Goal: Task Accomplishment & Management: Use online tool/utility

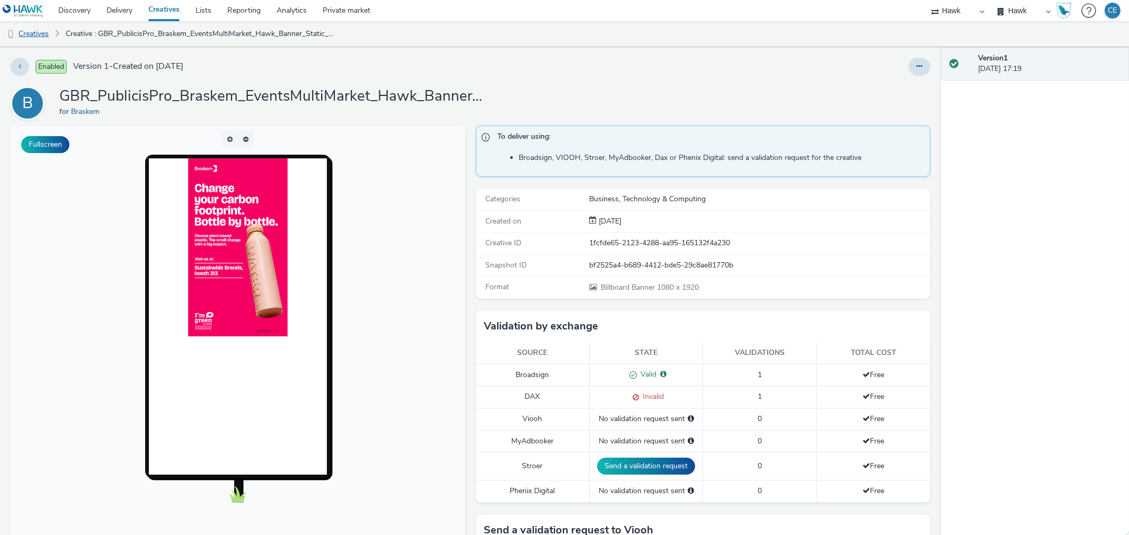
click at [32, 34] on link "Creatives" at bounding box center [27, 33] width 54 height 25
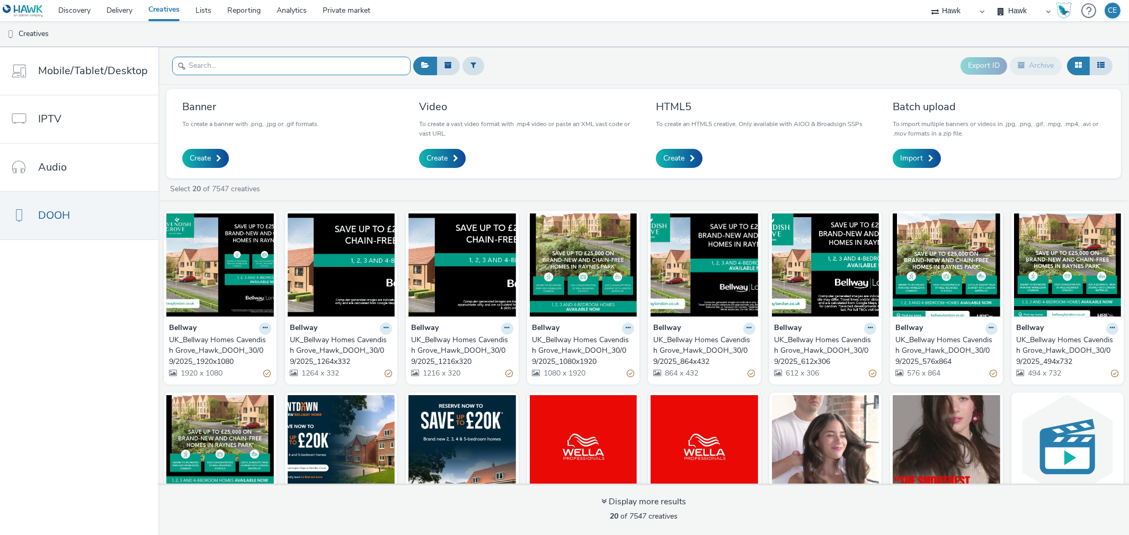
click at [281, 67] on input "text" at bounding box center [291, 66] width 238 height 19
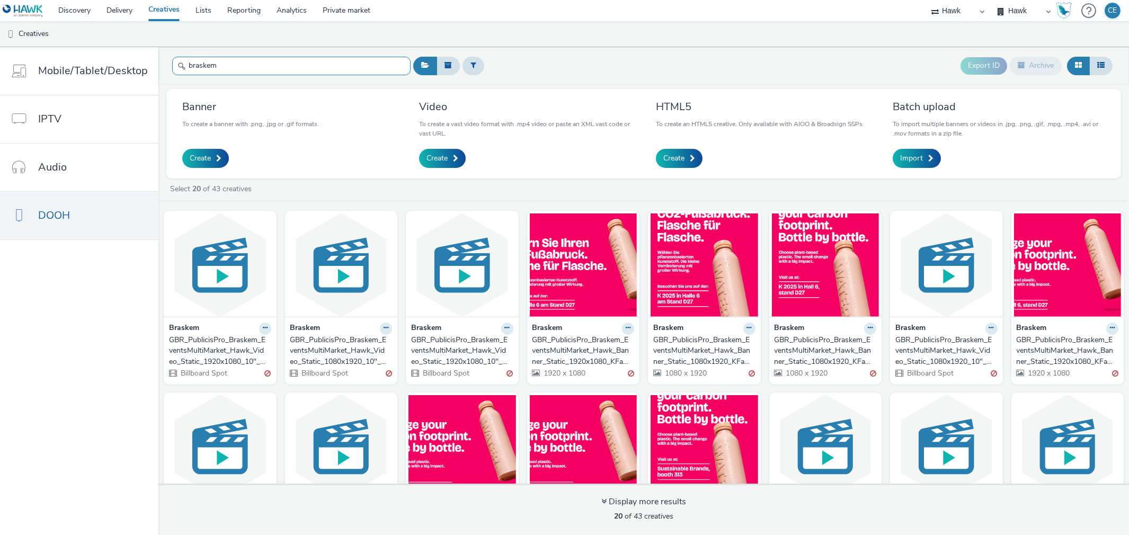
type input "braskem"
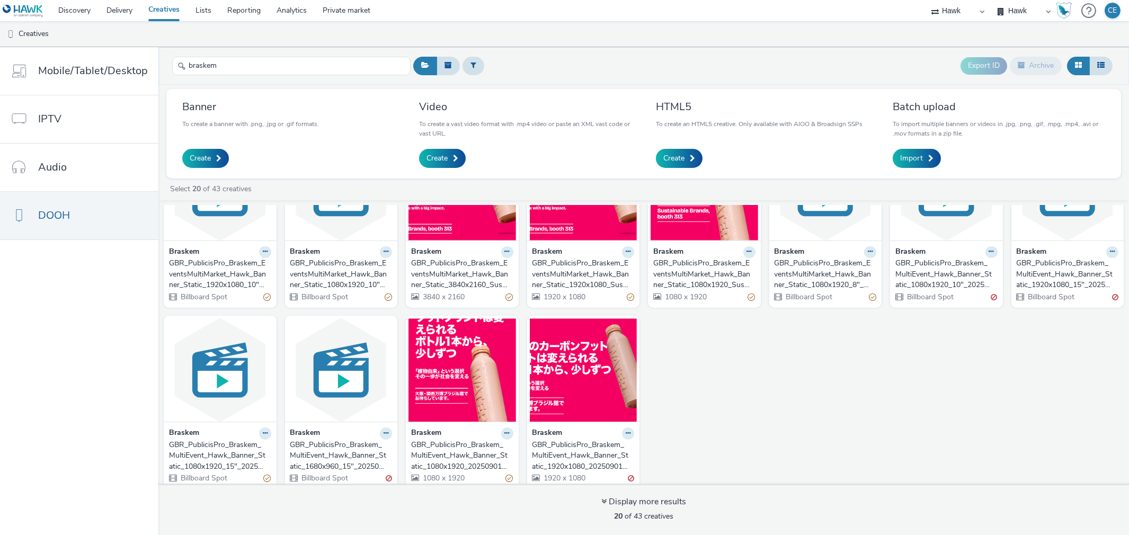
scroll to position [268, 0]
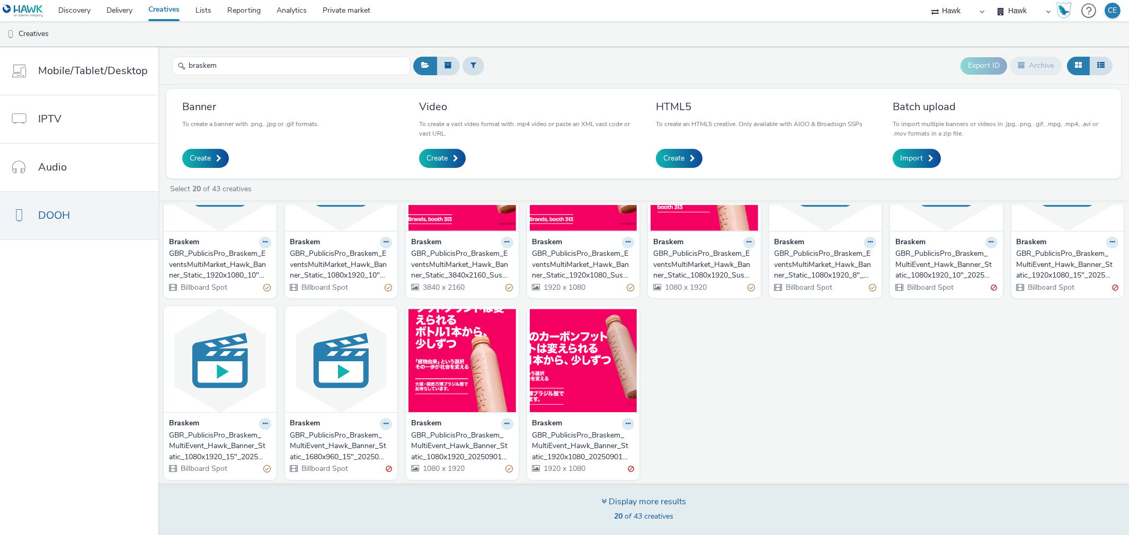
click at [625, 517] on span "20 of 43 creatives" at bounding box center [643, 516] width 59 height 10
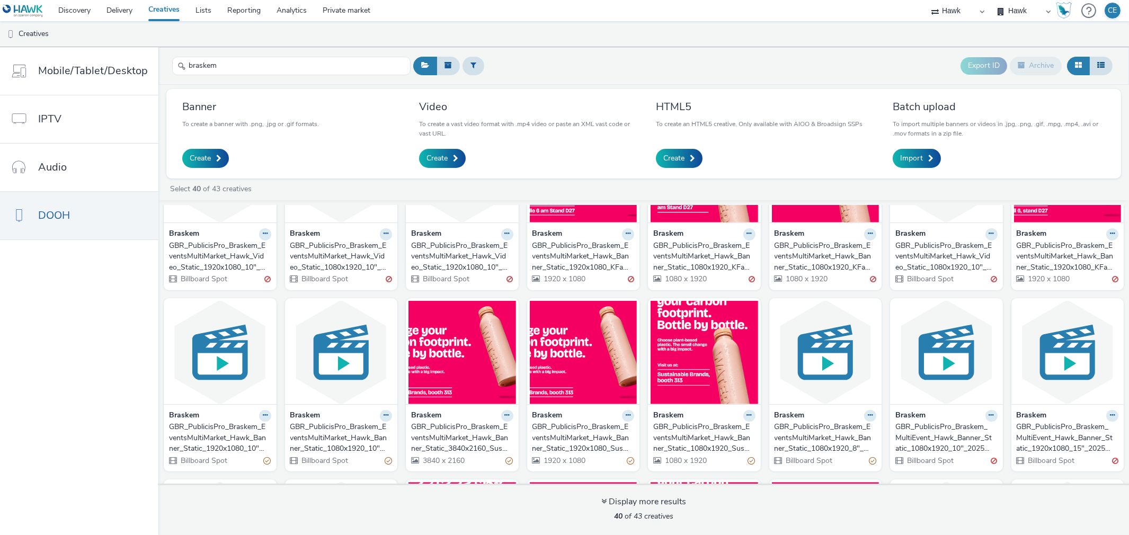
scroll to position [91, 0]
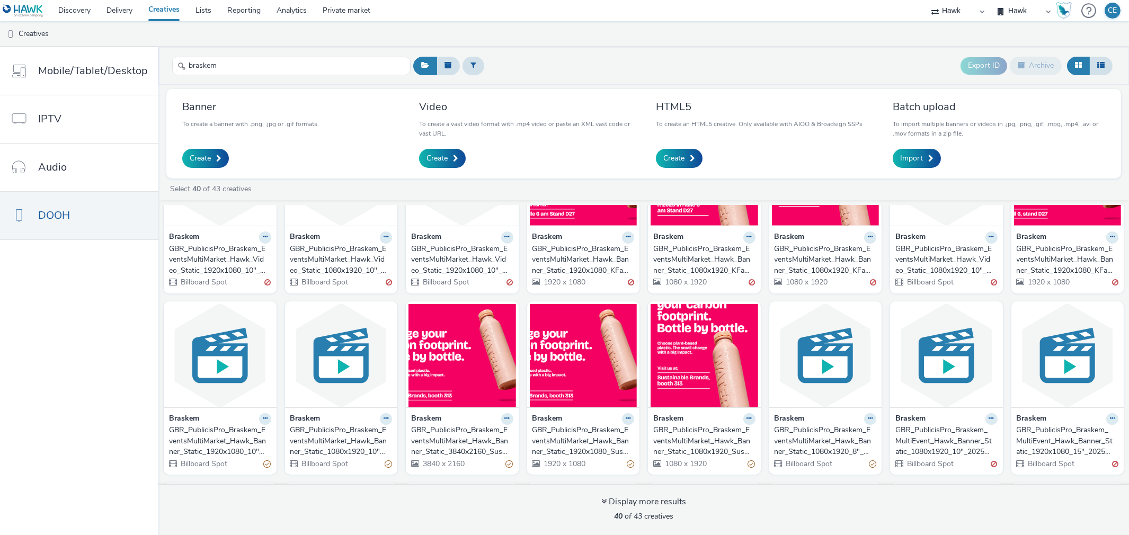
drag, startPoint x: 548, startPoint y: 425, endPoint x: 532, endPoint y: 446, distance: 26.8
click at [933, 156] on link "Import" at bounding box center [917, 158] width 48 height 19
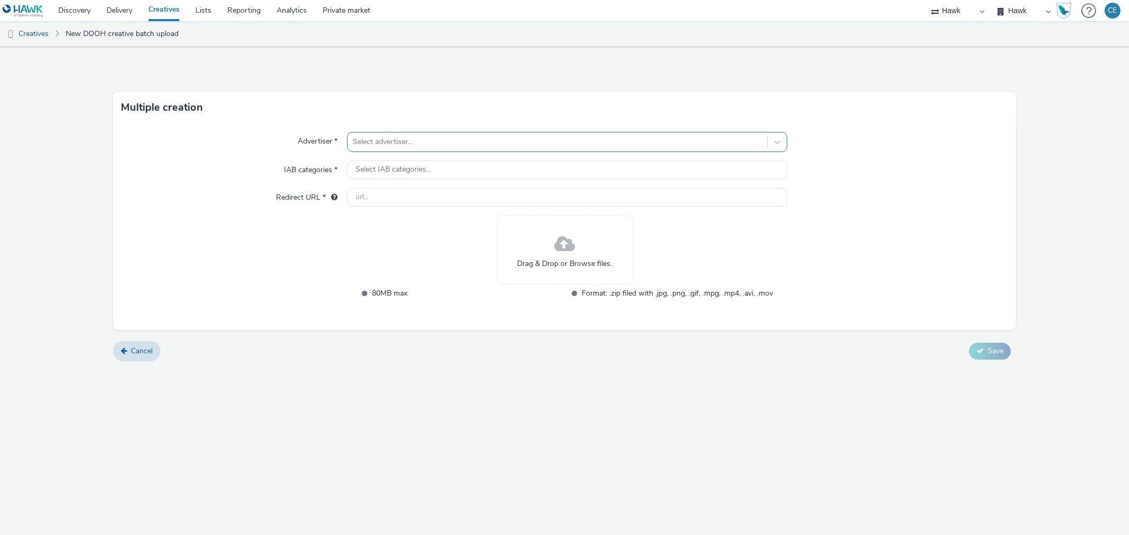
click at [501, 136] on div at bounding box center [557, 142] width 409 height 13
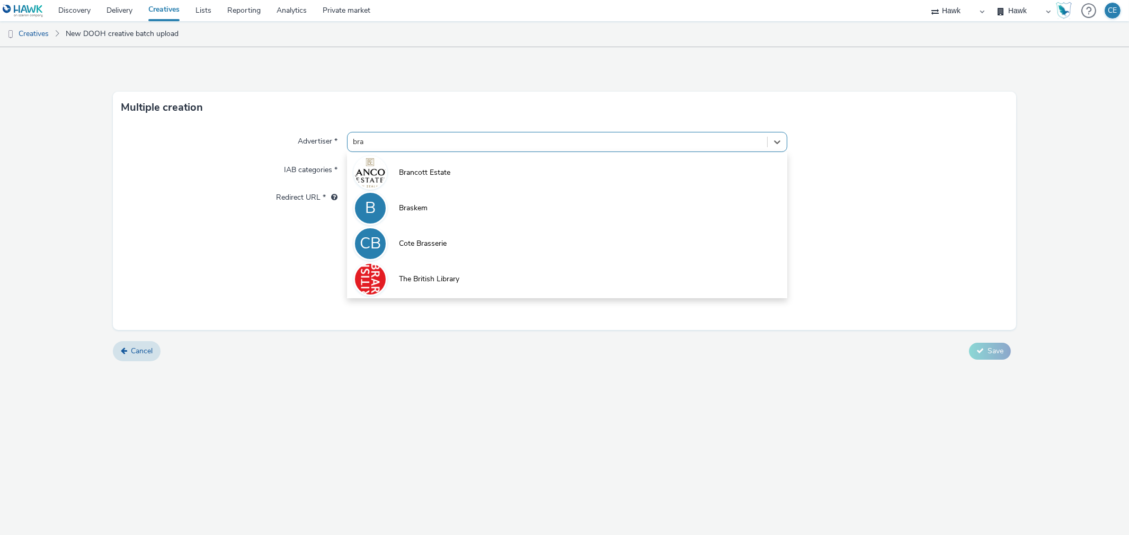
type input "bras"
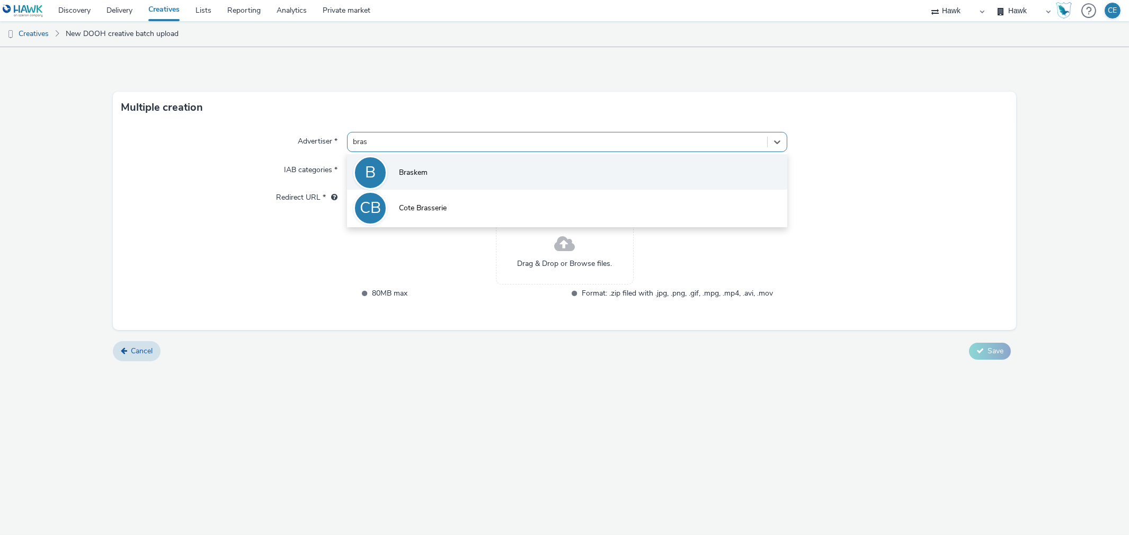
click at [494, 167] on li "B Braskem" at bounding box center [567, 172] width 440 height 36
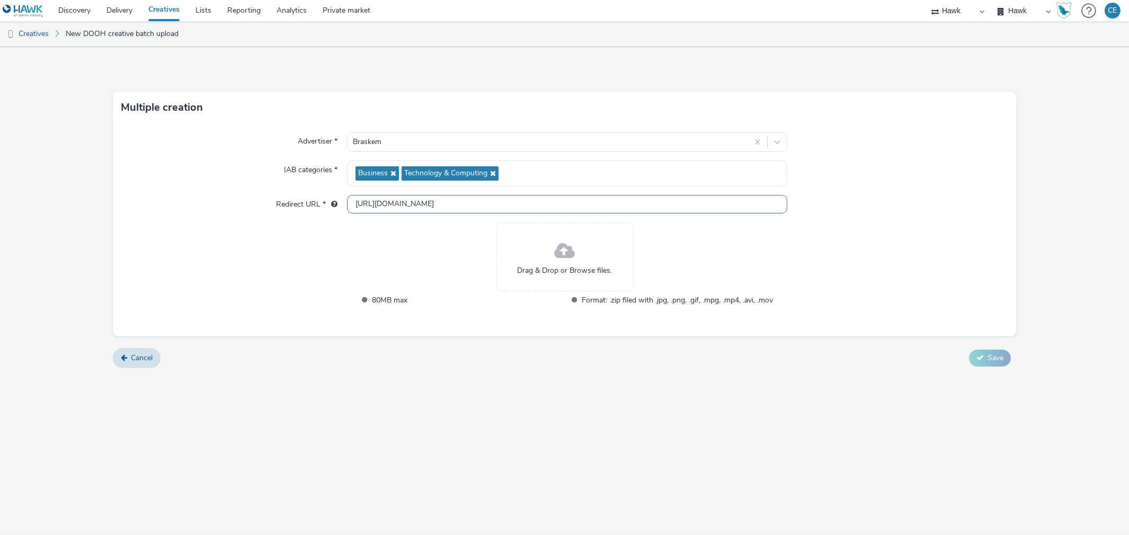
drag, startPoint x: 463, startPoint y: 206, endPoint x: 259, endPoint y: 200, distance: 204.1
click at [259, 200] on div "Redirect URL * http://www.braskem.com.br" at bounding box center [564, 204] width 887 height 19
paste input "s://www.braskem.com/imgreen"
type input "https://www.braskem.com/imgreen"
click at [405, 293] on div "Drag & Drop or Browse files. 80MB max Format: .zip filed with .jpg, .png, .gif,…" at bounding box center [564, 272] width 417 height 98
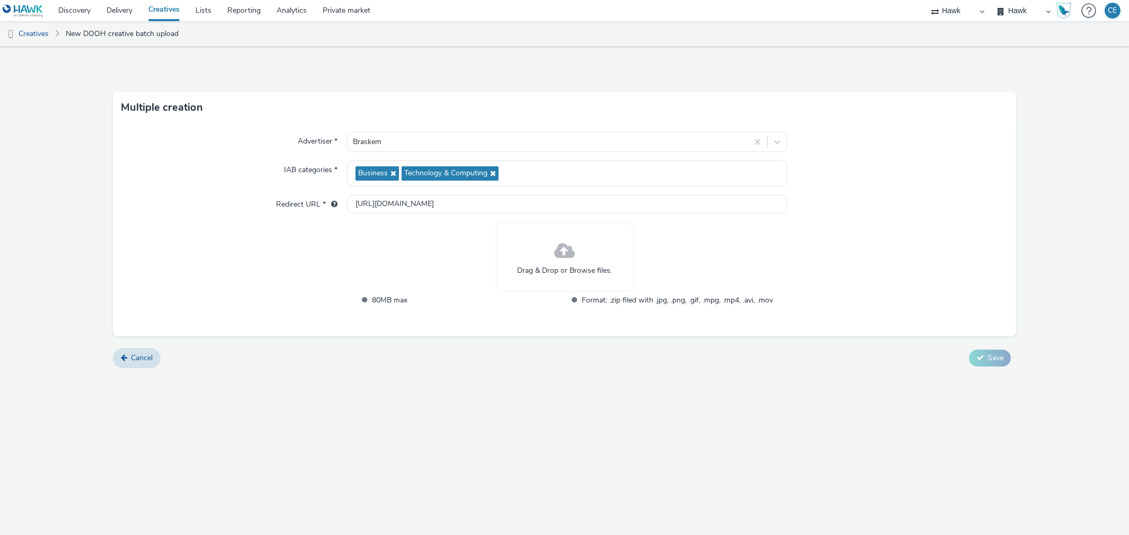
click at [534, 267] on span "Drag & Drop or Browse files." at bounding box center [564, 271] width 95 height 11
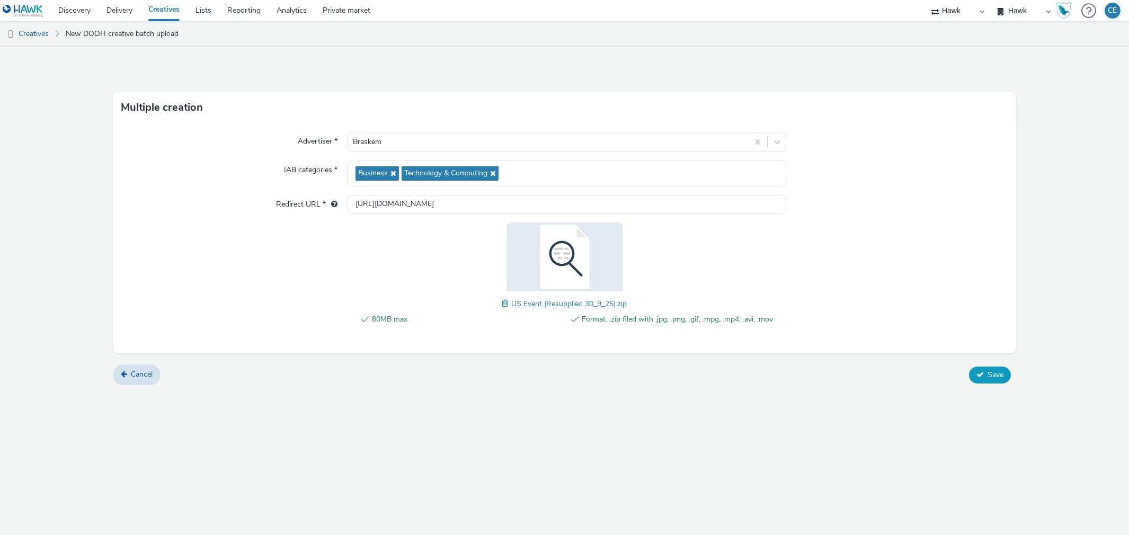
click at [983, 378] on button "Save" at bounding box center [990, 375] width 42 height 17
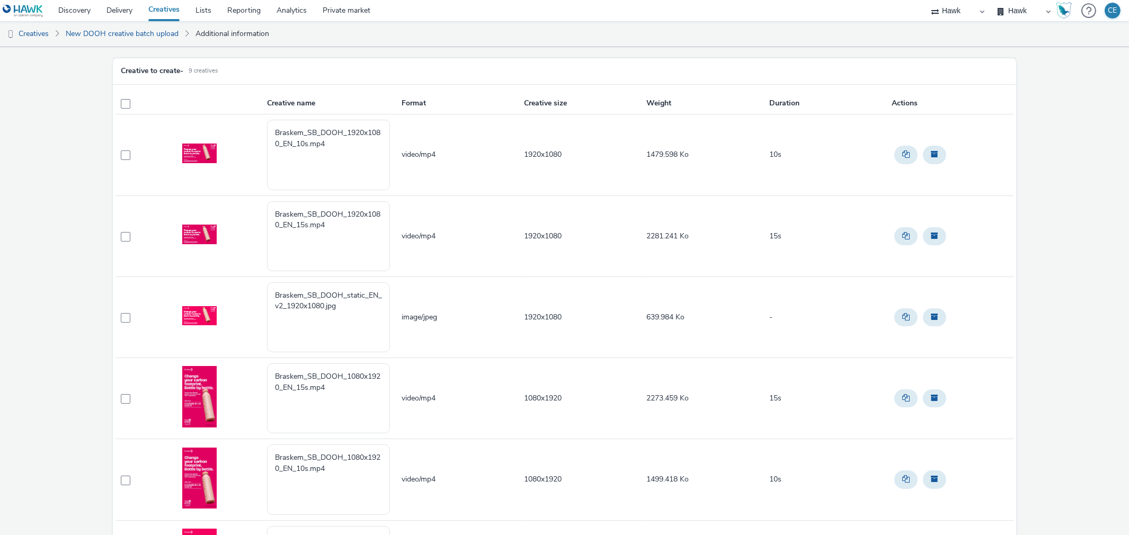
scroll to position [118, 0]
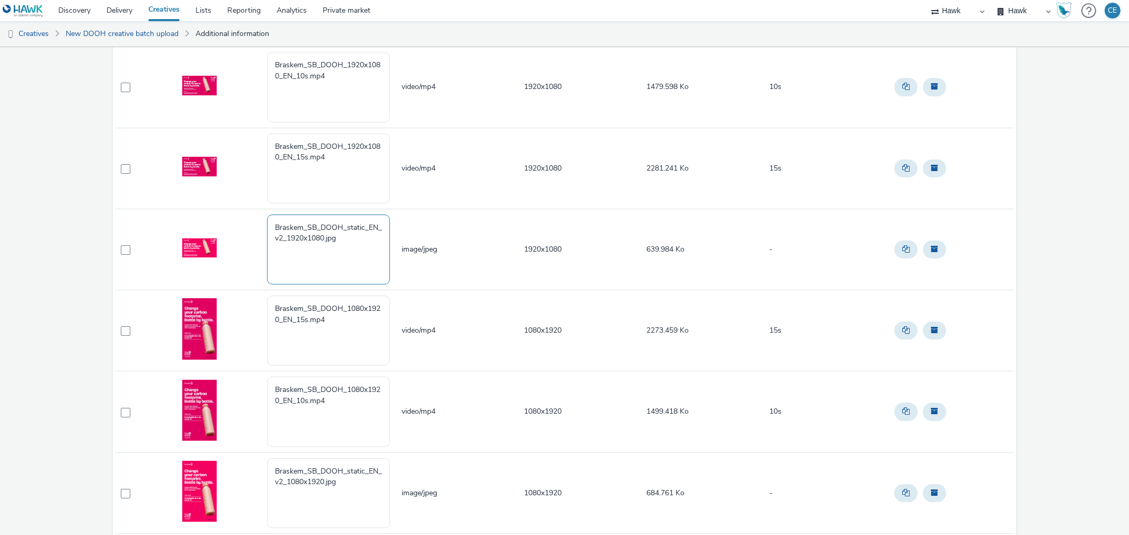
click at [366, 253] on textarea "Braskem_SB_DOOH_static_EN_v2_1920x1080.jpg" at bounding box center [328, 250] width 123 height 70
paste textarea "GBR_PublicisPro_Braskem_EventsMultiMarket_Hawk_Banner_Static_1920x1080_Sustaina…"
click at [368, 239] on textarea "Braskem_SB_DOOH_static_EN_v2_1920x1080.jpg GBR_PublicisPro_Braskem_EventsMultiM…" at bounding box center [328, 250] width 123 height 70
click at [350, 261] on textarea "Braskem_SB_DOOH_static_EN_v2_1920x1080.jpg GBR_PublicisPro_Braskem_EventsMultiM…" at bounding box center [328, 250] width 123 height 70
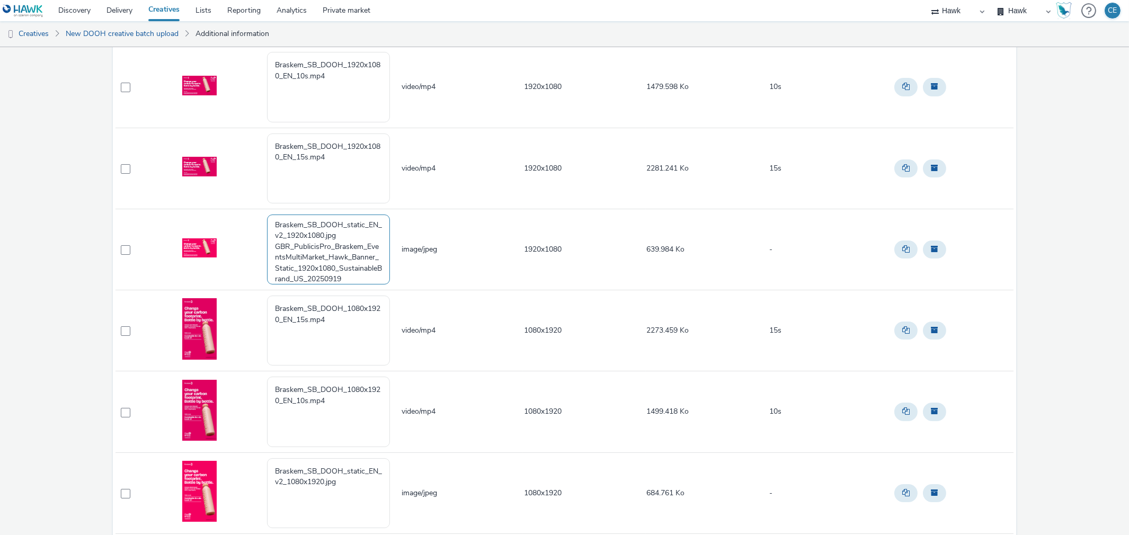
scroll to position [0, 0]
drag, startPoint x: 269, startPoint y: 248, endPoint x: 269, endPoint y: 220, distance: 27.0
click at [269, 220] on textarea "Braskem_SB_DOOH_static_EN_v2_1920x1080.jpg GBR_PublicisPro_Braskem_EventsMultiM…" at bounding box center [328, 250] width 123 height 70
click at [326, 232] on textarea "GBR_PublicisPro_Braskem_EventsMultiMarket_Hawk_Banner_Static_1920x1080_Sustaina…" at bounding box center [328, 250] width 123 height 70
click at [311, 259] on textarea "GBR_PublicisPro_Braskem_EventsMultiMarket_Hawk_Banner_Static_1920x1080_Sustaina…" at bounding box center [328, 250] width 123 height 70
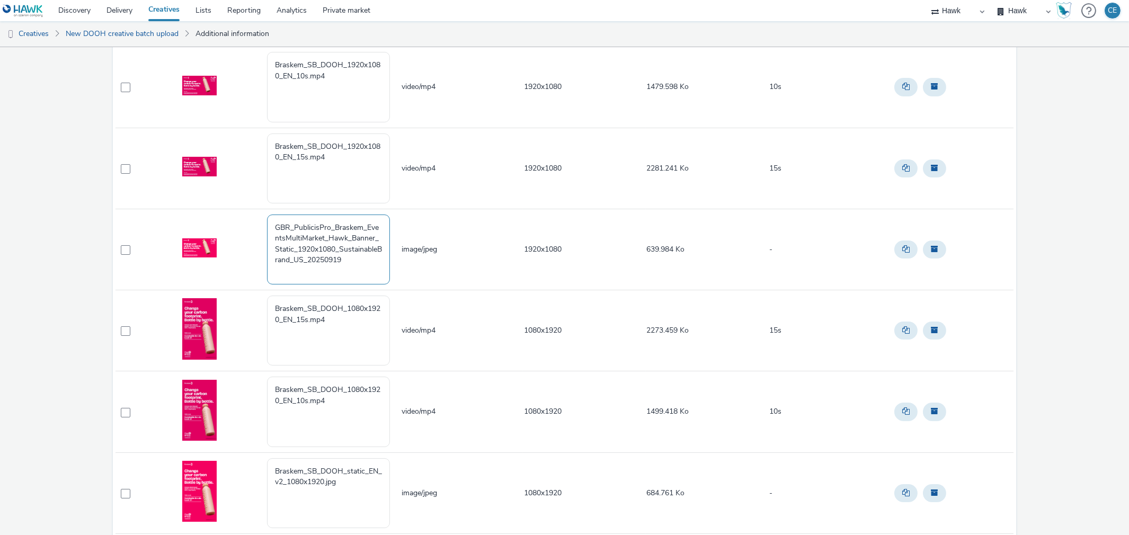
click at [298, 220] on textarea "GBR_PublicisPro_Braskem_EventsMultiMarket_Hawk_Banner_Static_1920x1080_Sustaina…" at bounding box center [328, 250] width 123 height 70
click at [310, 259] on textarea "GBR_PublicisPro_Braskem_EventsMultiMarket_Hawk_Banner_Static_1920x1080_Sustaina…" at bounding box center [328, 250] width 123 height 70
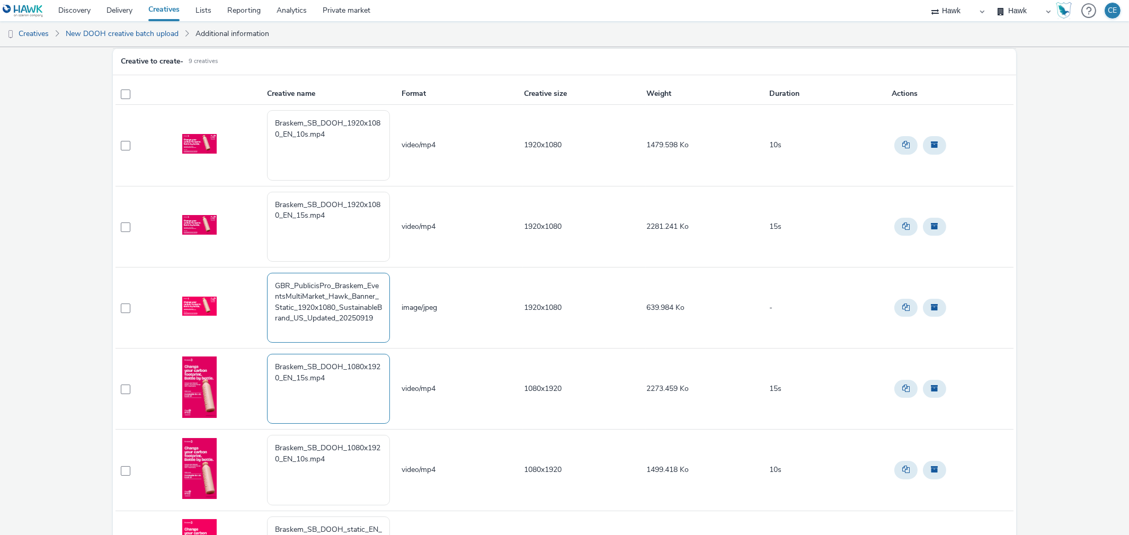
scroll to position [59, 0]
type textarea "GBR_PublicisPro_Braskem_EventsMultiMarket_Hawk_Banner_Static_1920x1080_Sustaina…"
click at [337, 226] on textarea "Braskem_SB_DOOH_1920x1080_EN_15s.mp4" at bounding box center [328, 227] width 123 height 70
click at [338, 146] on textarea "Braskem_SB_DOOH_1920x1080_EN_10s.mp4" at bounding box center [328, 146] width 123 height 70
paste textarea "GBR_PublicisPro_Braskem_EventsMultiMarket_Hawk_Banner_Static_1920x1080_10"_Sust…"
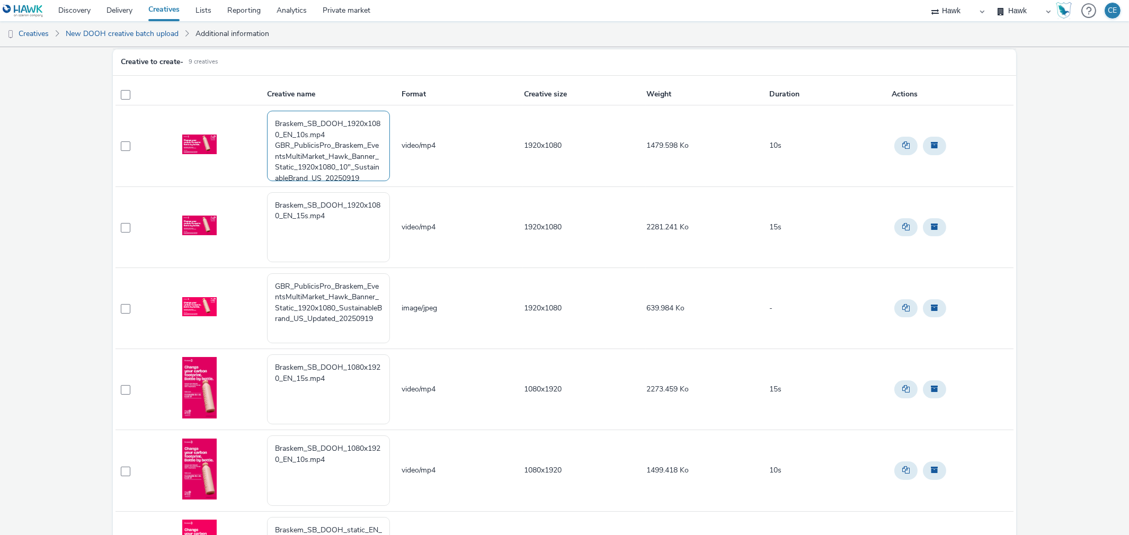
scroll to position [13, 0]
click at [348, 170] on textarea "Braskem_SB_DOOH_1920x1080_EN_10s.mp4 GBR_PublicisPro_Braskem_EventsMultiMarket_…" at bounding box center [328, 146] width 123 height 70
drag, startPoint x: 269, startPoint y: 144, endPoint x: 267, endPoint y: 116, distance: 28.2
click at [267, 116] on textarea "Braskem_SB_DOOH_1920x1080_EN_10s.mp4 GBR_PublicisPro_Braskem_EventsMultiMarket_…" at bounding box center [328, 146] width 123 height 70
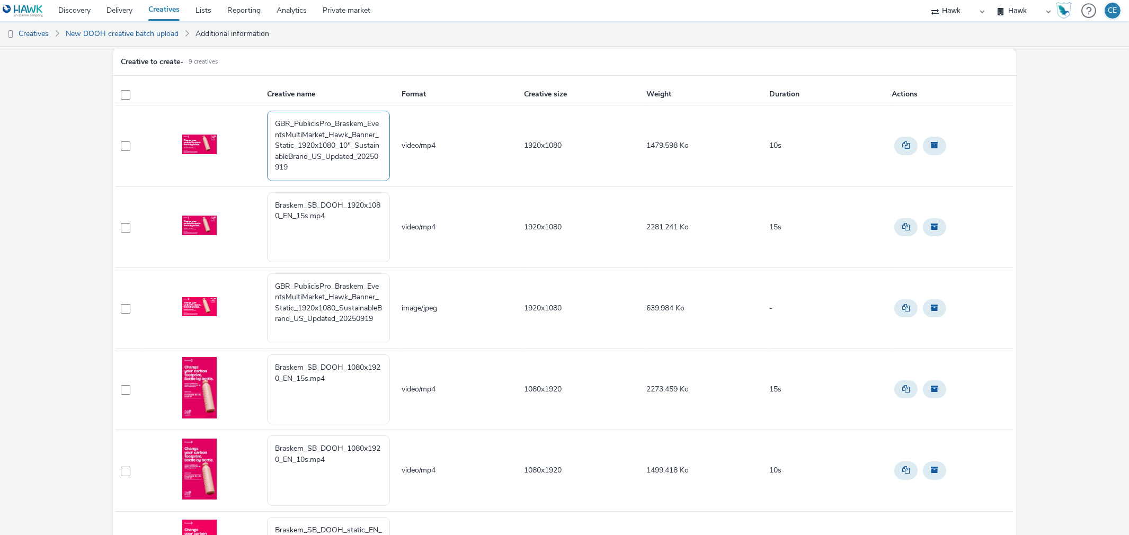
drag, startPoint x: 311, startPoint y: 169, endPoint x: 272, endPoint y: 117, distance: 64.3
click at [272, 117] on textarea "GBR_PublicisPro_Braskem_EventsMultiMarket_Hawk_Banner_Static_1920x1080_10"_Sust…" at bounding box center [328, 146] width 123 height 70
type textarea "GBR_PublicisPro_Braskem_EventsMultiMarket_Hawk_Banner_Static_1920x1080_10"_Sust…"
drag, startPoint x: 340, startPoint y: 250, endPoint x: 280, endPoint y: 212, distance: 71.5
click at [280, 212] on textarea "Braskem_SB_DOOH_1920x1080_EN_15s.mp4" at bounding box center [328, 227] width 123 height 70
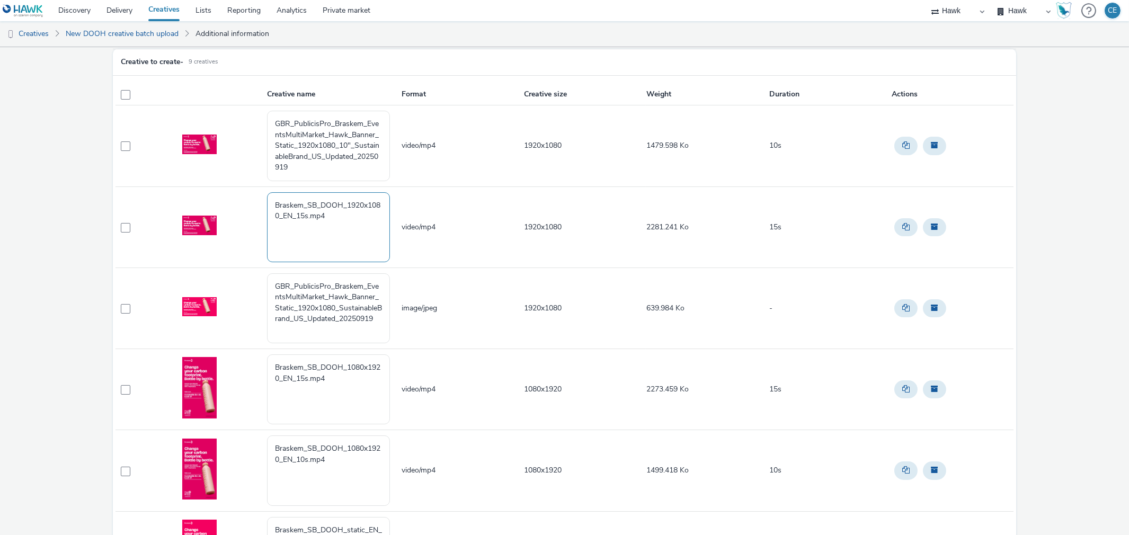
click at [339, 215] on textarea "Braskem_SB_DOOH_1920x1080_EN_15s.mp4" at bounding box center [328, 227] width 123 height 70
paste textarea "GBR_PublicisPro_Braskem_EventsMultiMarket_Hawk_Banner_Static_1920x1080_10"_Sust…"
click at [359, 240] on textarea "Braskem_SB_DOOH_1920x1080_EN_15s.mp4 GBR_PublicisPro_Braskem_EventsMultiMarket_…" at bounding box center [328, 227] width 123 height 70
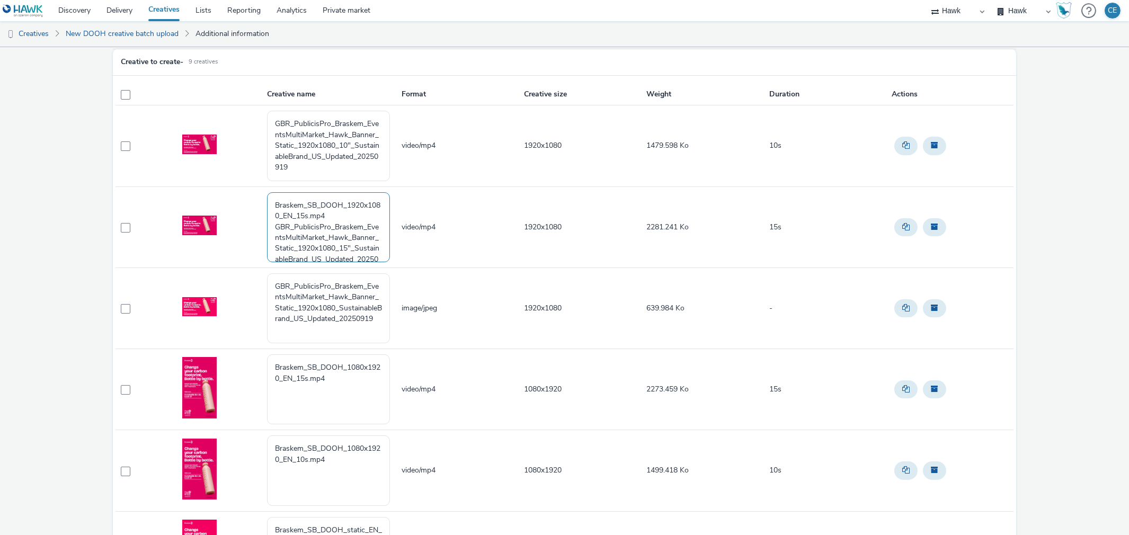
drag, startPoint x: 271, startPoint y: 223, endPoint x: 271, endPoint y: 204, distance: 19.1
click at [271, 204] on textarea "Braskem_SB_DOOH_1920x1080_EN_15s.mp4 GBR_PublicisPro_Braskem_EventsMultiMarket_…" at bounding box center [328, 227] width 123 height 70
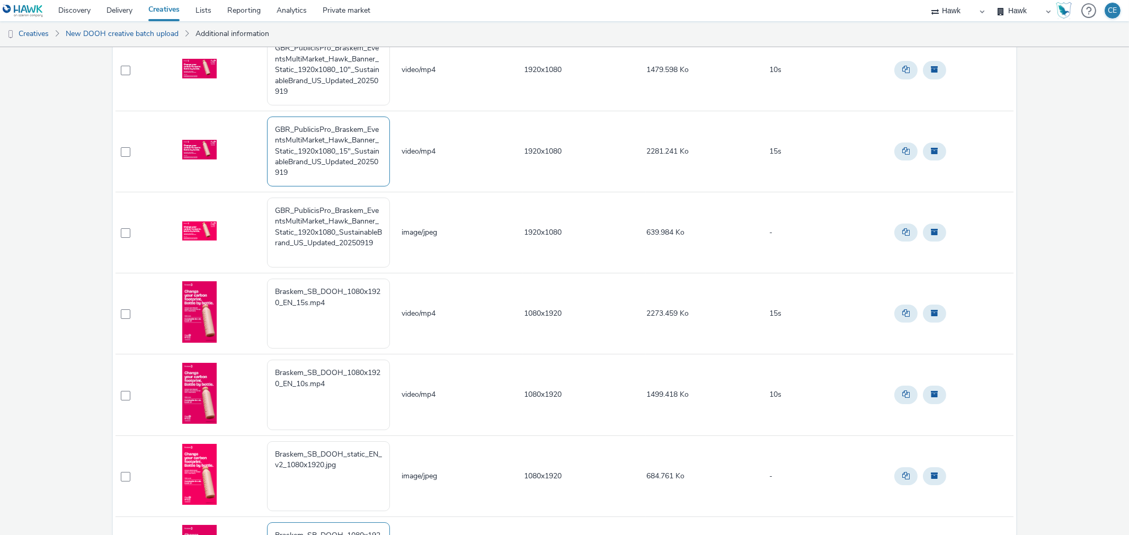
scroll to position [114, 0]
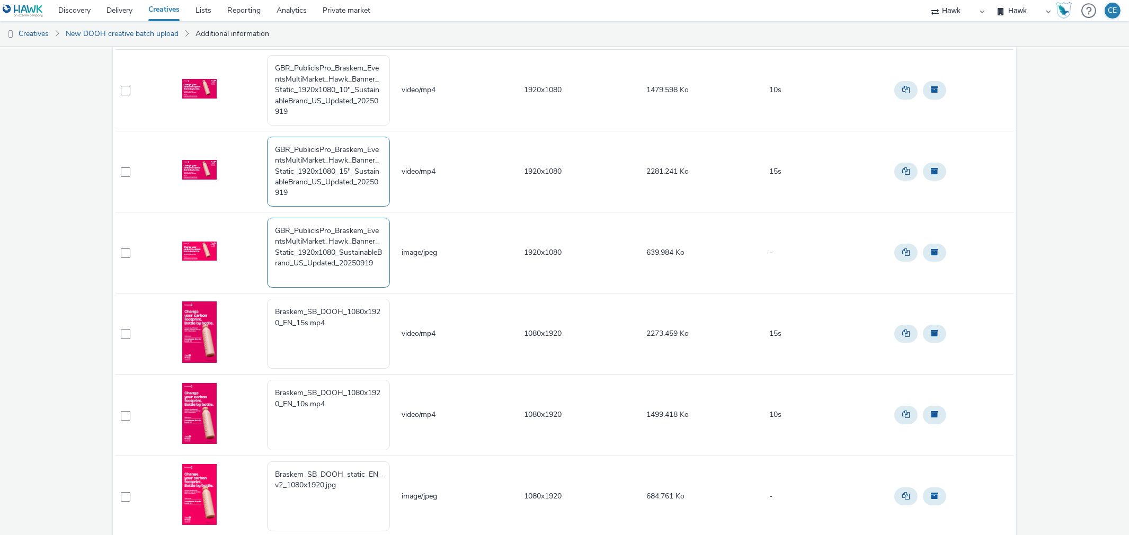
type textarea "GBR_PublicisPro_Braskem_EventsMultiMarket_Hawk_Banner_Static_1920x1080_15"_Sust…"
drag, startPoint x: 379, startPoint y: 263, endPoint x: 263, endPoint y: 223, distance: 123.2
click at [266, 223] on td "GBR_PublicisPro_Braskem_EventsMultiMarket_Hawk_Banner_Static_1920x1080_Sustaina…" at bounding box center [333, 252] width 135 height 81
click at [357, 337] on textarea "Braskem_SB_DOOH_1080x1920_EN_15s.mp4" at bounding box center [328, 334] width 123 height 70
click at [314, 187] on textarea "GBR_PublicisPro_Braskem_EventsMultiMarket_Hawk_Banner_Static_1920x1080_15"_Sust…" at bounding box center [328, 172] width 123 height 70
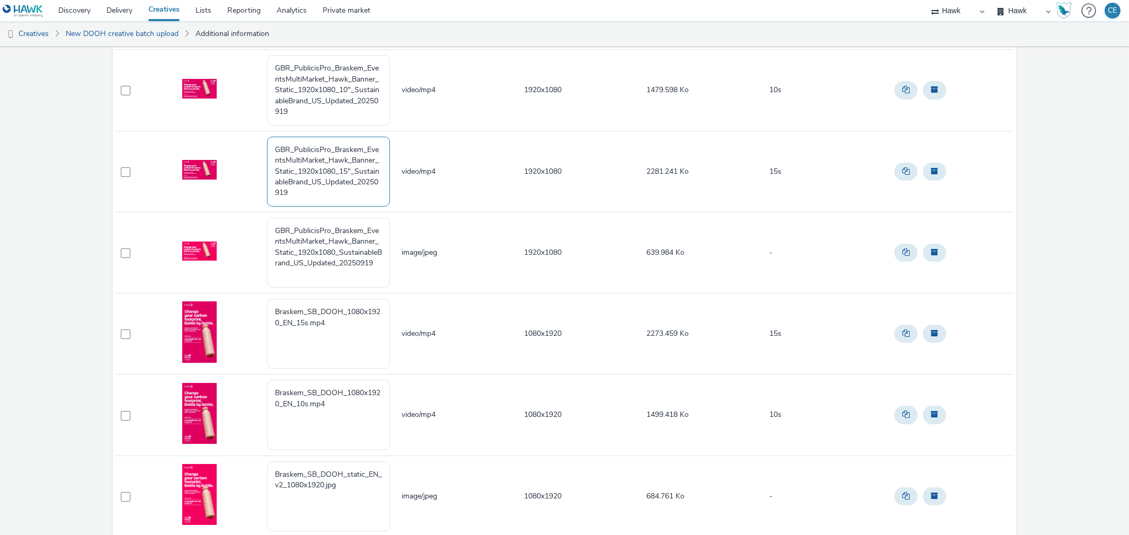
drag, startPoint x: 311, startPoint y: 197, endPoint x: 240, endPoint y: 138, distance: 93.0
click at [240, 138] on tr "GBR_PublicisPro_Braskem_EventsMultiMarket_Hawk_Banner_Static_1920x1080_15"_Sust…" at bounding box center [565, 171] width 898 height 81
click at [335, 342] on textarea "Braskem_SB_DOOH_1080x1920_EN_15s.mp4" at bounding box center [328, 334] width 123 height 70
paste textarea "GBR_PublicisPro_Braskem_EventsMultiMarket_Hawk_Banner_Static_1920x1080_15"_Sust…"
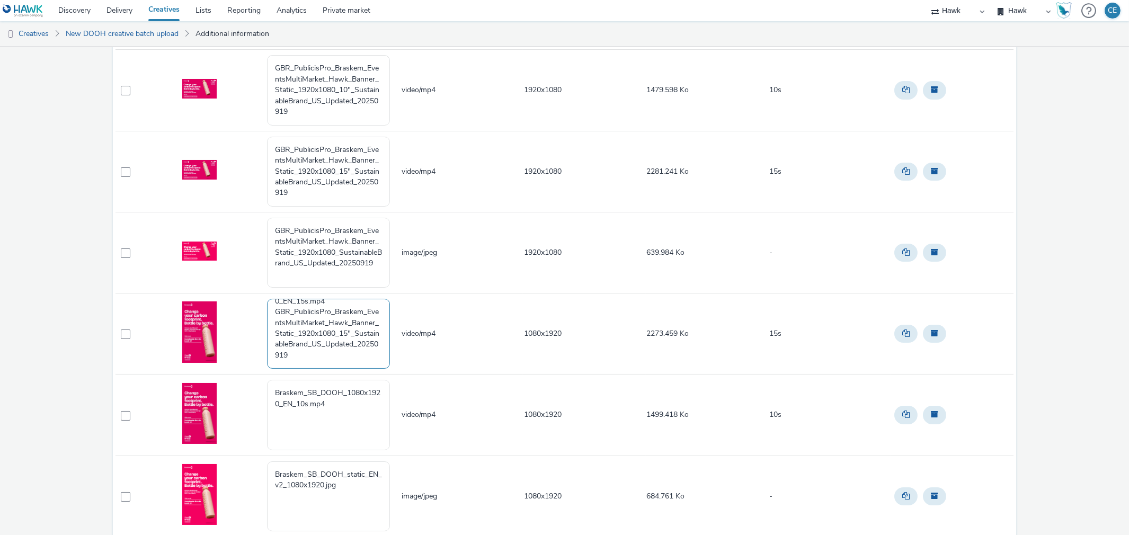
drag, startPoint x: 332, startPoint y: 328, endPoint x: 319, endPoint y: 322, distance: 15.0
click at [319, 322] on textarea "Braskem_SB_DOOH_1080x1920_EN_15s.mp4 GBR_PublicisPro_Braskem_EventsMultiMarket_…" at bounding box center [328, 334] width 123 height 70
drag, startPoint x: 331, startPoint y: 334, endPoint x: 310, endPoint y: 331, distance: 21.0
click at [310, 331] on textarea "Braskem_SB_DOOH_1080x1920_EN_15s.mp4 GBR_PublicisPro_Braskem_EventsMultiMarket_…" at bounding box center [328, 334] width 123 height 70
click at [325, 337] on textarea "Braskem_SB_DOOH_1080x1920_EN_15s.mp4 GBR_PublicisPro_Braskem_EventsMultiMarket_…" at bounding box center [328, 334] width 123 height 70
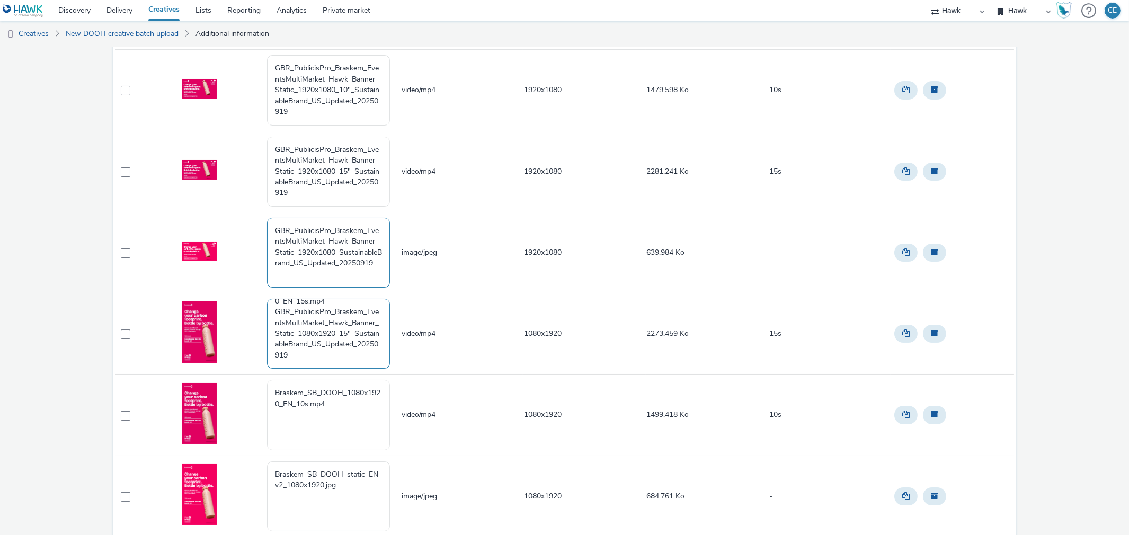
scroll to position [0, 0]
drag, startPoint x: 272, startPoint y: 308, endPoint x: 268, endPoint y: 280, distance: 28.4
click at [268, 280] on tbody "GBR_PublicisPro_Braskem_EventsMultiMarket_Hawk_Banner_Static_1920x1080_10"_Sust…" at bounding box center [565, 415] width 898 height 731
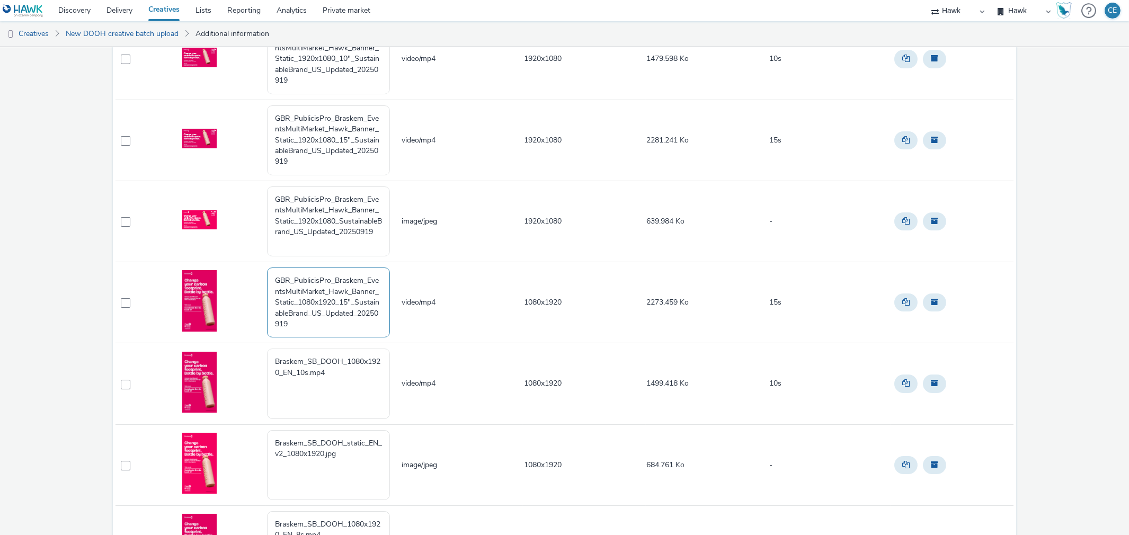
scroll to position [173, 0]
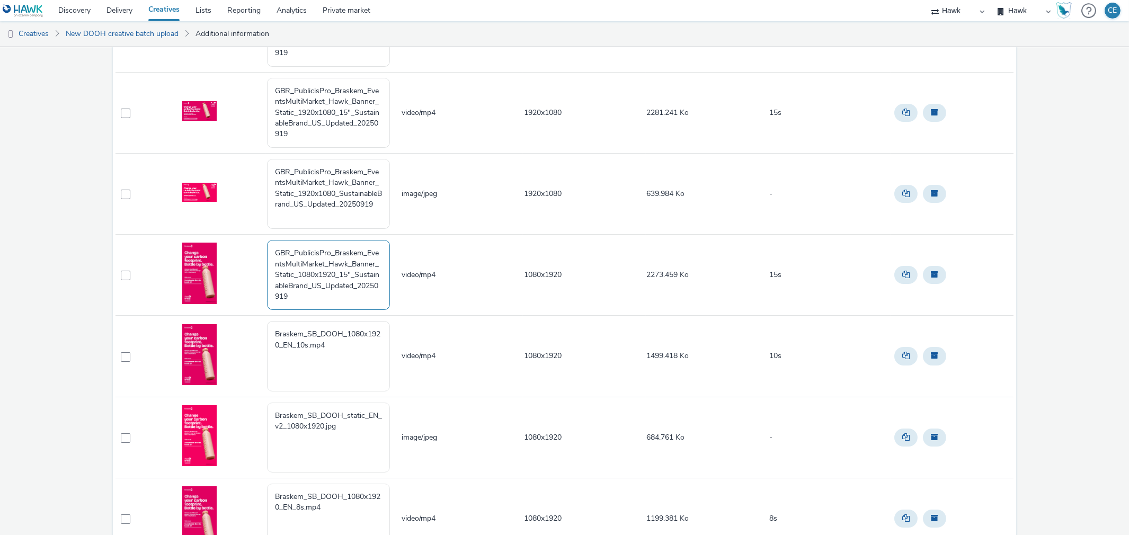
drag, startPoint x: 301, startPoint y: 295, endPoint x: 260, endPoint y: 240, distance: 68.9
click at [260, 240] on tr "GBR_PublicisPro_Braskem_EventsMultiMarket_Hawk_Banner_Static_1080x1920_15"_Sust…" at bounding box center [565, 275] width 898 height 81
type textarea "GBR_PublicisPro_Braskem_EventsMultiMarket_Hawk_Banner_Static_1080x1920_15"_Sust…"
click at [342, 358] on textarea "Braskem_SB_DOOH_1080x1920_EN_10s.mp4" at bounding box center [328, 356] width 123 height 70
drag, startPoint x: 343, startPoint y: 355, endPoint x: 236, endPoint y: 299, distance: 120.7
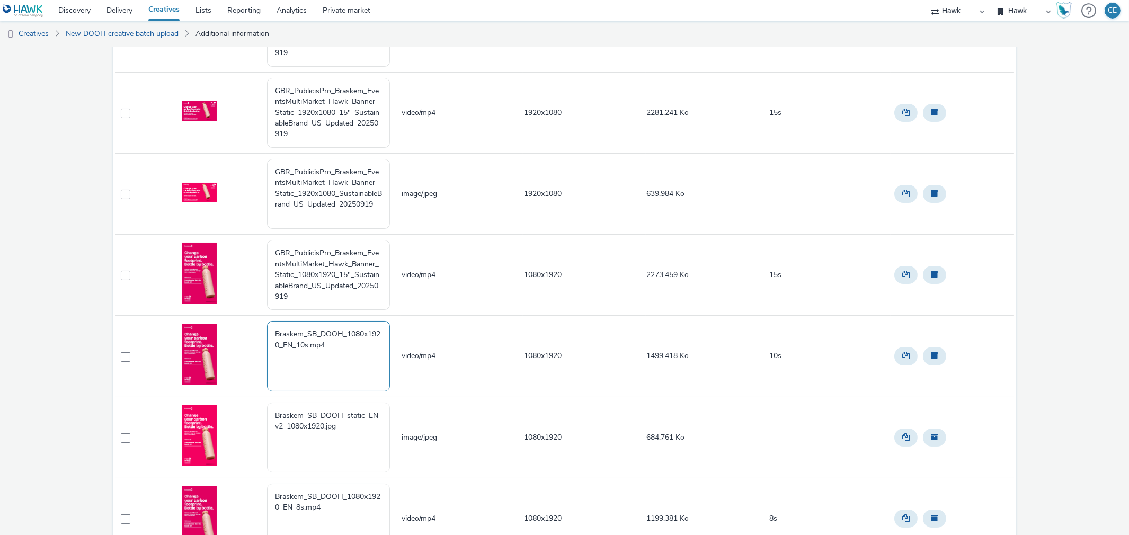
click at [236, 300] on tbody "GBR_PublicisPro_Braskem_EventsMultiMarket_Hawk_Banner_Static_1920x1080_10"_Sust…" at bounding box center [565, 356] width 898 height 731
click at [250, 291] on td at bounding box center [204, 275] width 122 height 81
drag, startPoint x: 312, startPoint y: 299, endPoint x: 258, endPoint y: 224, distance: 92.4
click at [258, 224] on tbody "GBR_PublicisPro_Braskem_EventsMultiMarket_Hawk_Banner_Static_1920x1080_10"_Sust…" at bounding box center [565, 356] width 898 height 731
drag, startPoint x: 353, startPoint y: 352, endPoint x: 267, endPoint y: 313, distance: 94.2
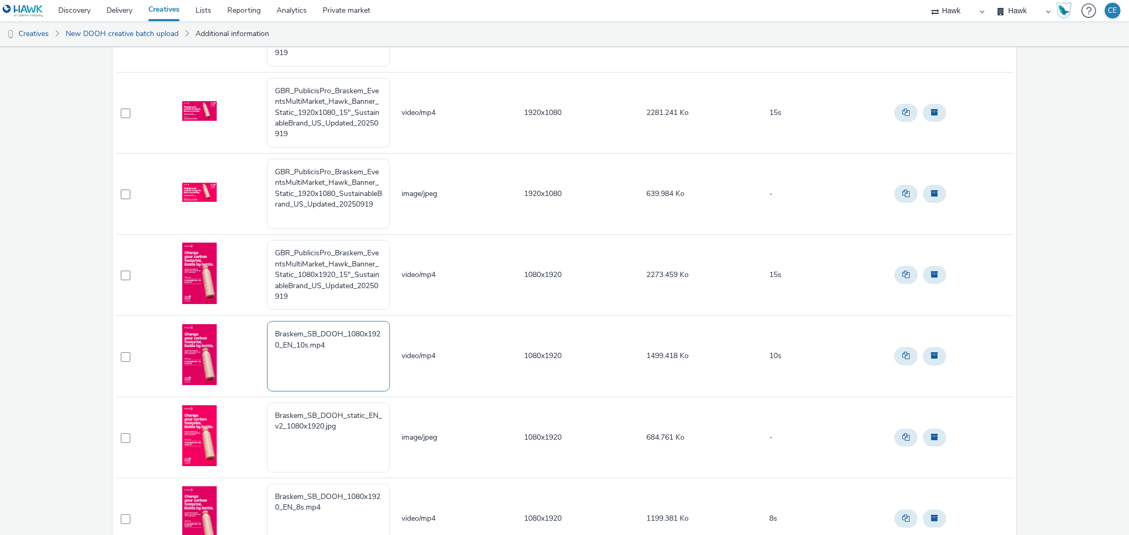
click at [267, 313] on tbody "GBR_PublicisPro_Braskem_EventsMultiMarket_Hawk_Banner_Static_1920x1080_10"_Sust…" at bounding box center [565, 356] width 898 height 731
paste textarea "GBR_PublicisPro_Braskem_EventsMultiMarket_Hawk_Banner_Static_1080x1920_15"_Sust…"
click at [344, 354] on textarea "GBR_PublicisPro_Braskem_EventsMultiMarket_Hawk_Banner_Static_1080x1920_15"_Sust…" at bounding box center [328, 356] width 123 height 70
click at [347, 357] on textarea "GBR_PublicisPro_Braskem_EventsMultiMarket_Hawk_Banner_Static_1080x1920_15"_Sust…" at bounding box center [328, 356] width 123 height 70
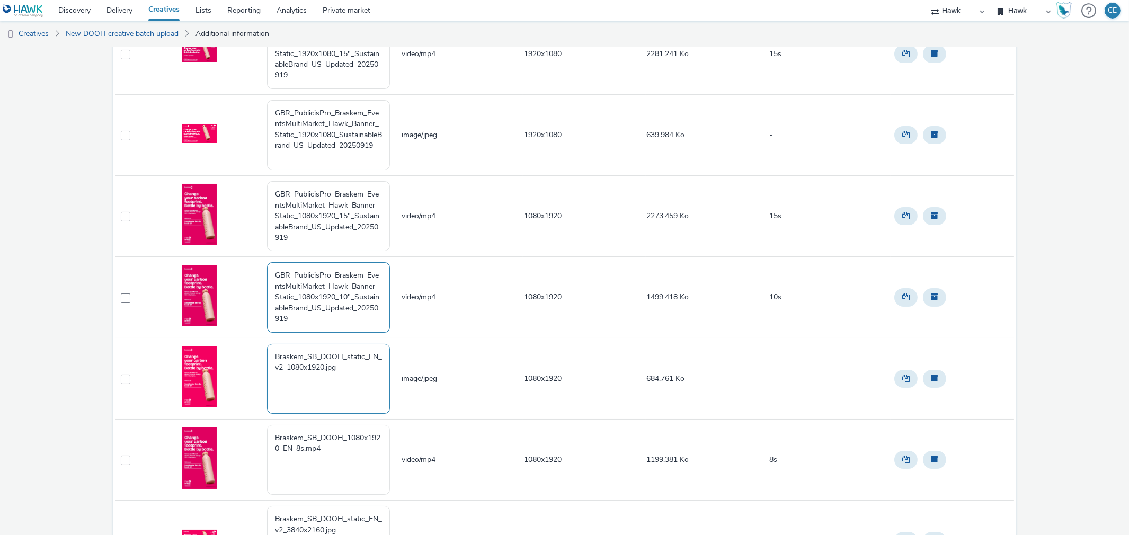
type textarea "GBR_PublicisPro_Braskem_EventsMultiMarket_Hawk_Banner_Static_1080x1920_10"_Sust…"
click at [332, 376] on textarea "Braskem_SB_DOOH_static_EN_v2_1080x1920.jpg" at bounding box center [328, 379] width 123 height 70
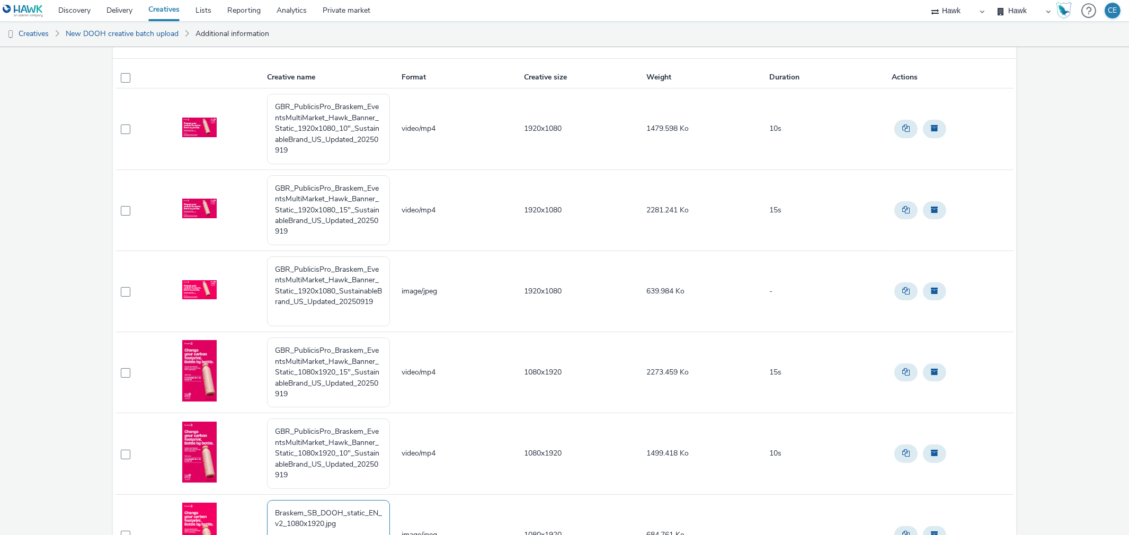
scroll to position [56, 0]
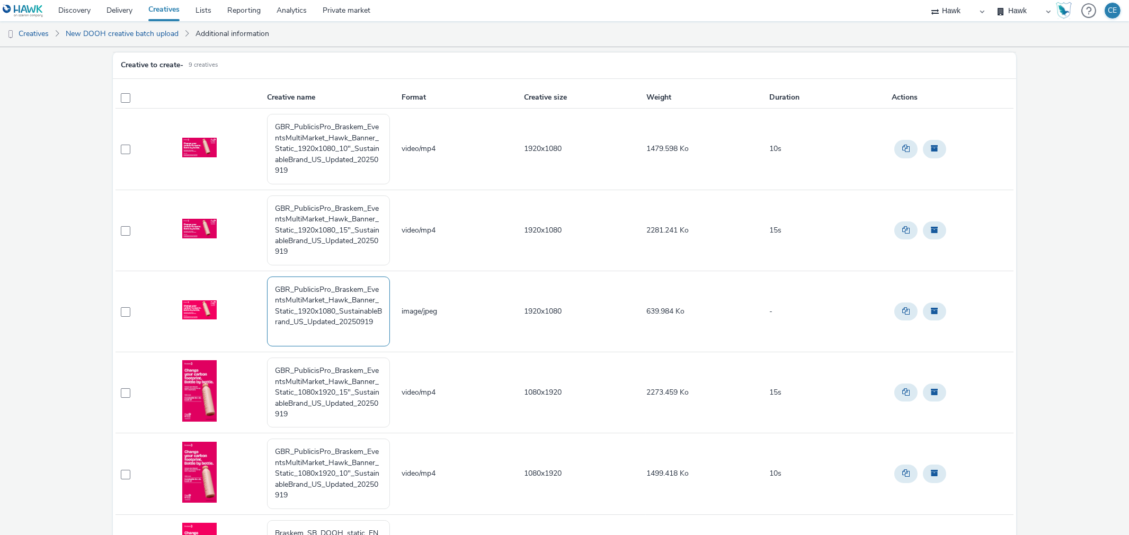
drag, startPoint x: 379, startPoint y: 328, endPoint x: 243, endPoint y: 293, distance: 140.6
click at [243, 293] on tr "GBR_PublicisPro_Braskem_EventsMultiMarket_Hawk_Banner_Static_1920x1080_Sustaina…" at bounding box center [565, 311] width 898 height 81
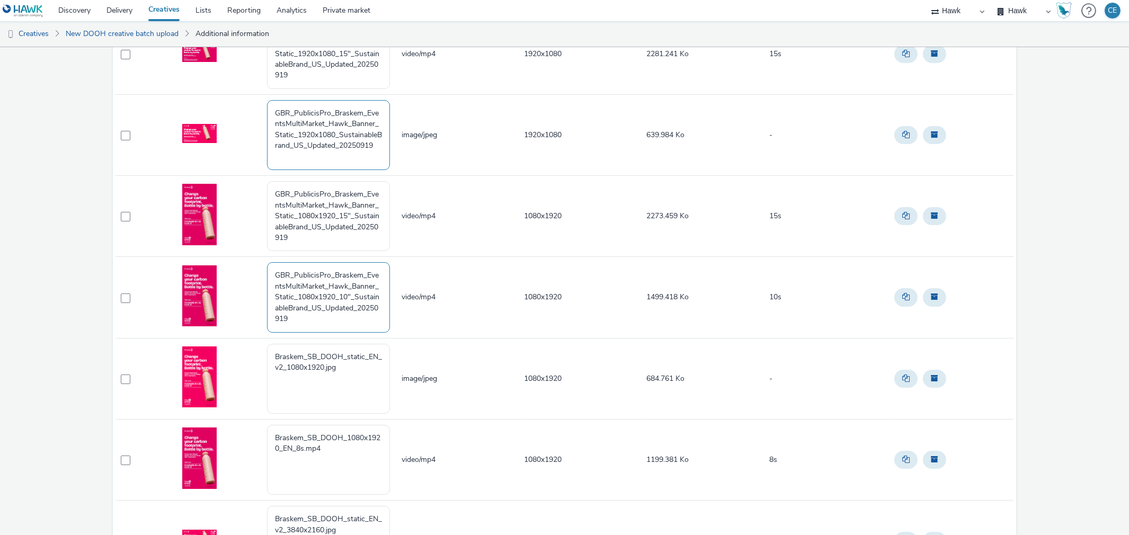
scroll to position [291, 0]
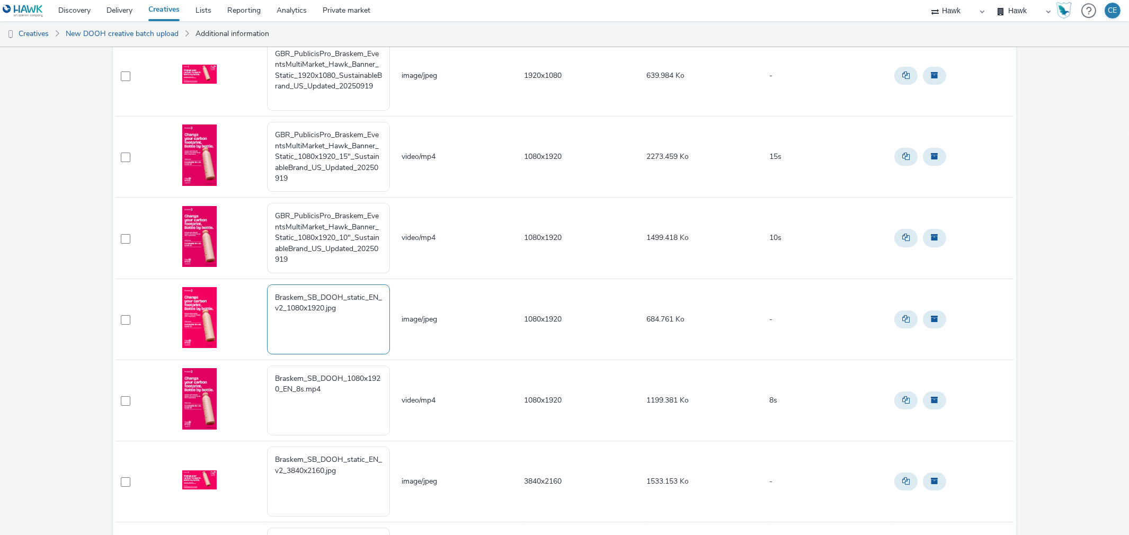
drag, startPoint x: 347, startPoint y: 315, endPoint x: 262, endPoint y: 283, distance: 90.6
click at [262, 283] on tr "Braskem_SB_DOOH_static_EN_v2_1080x1920.jpg image/jpeg 1080x1920 684.761 Ko -" at bounding box center [565, 319] width 898 height 81
paste textarea "GBR_PublicisPro_Braskem_EventsMultiMarket_Hawk_Banner_Static_1920x1080_Sustaina…"
click at [334, 322] on textarea "GBR_PublicisPro_Braskem_EventsMultiMarket_Hawk_Banner_Static_1920x1080_Sustaina…" at bounding box center [328, 320] width 123 height 70
drag, startPoint x: 318, startPoint y: 320, endPoint x: 296, endPoint y: 319, distance: 22.3
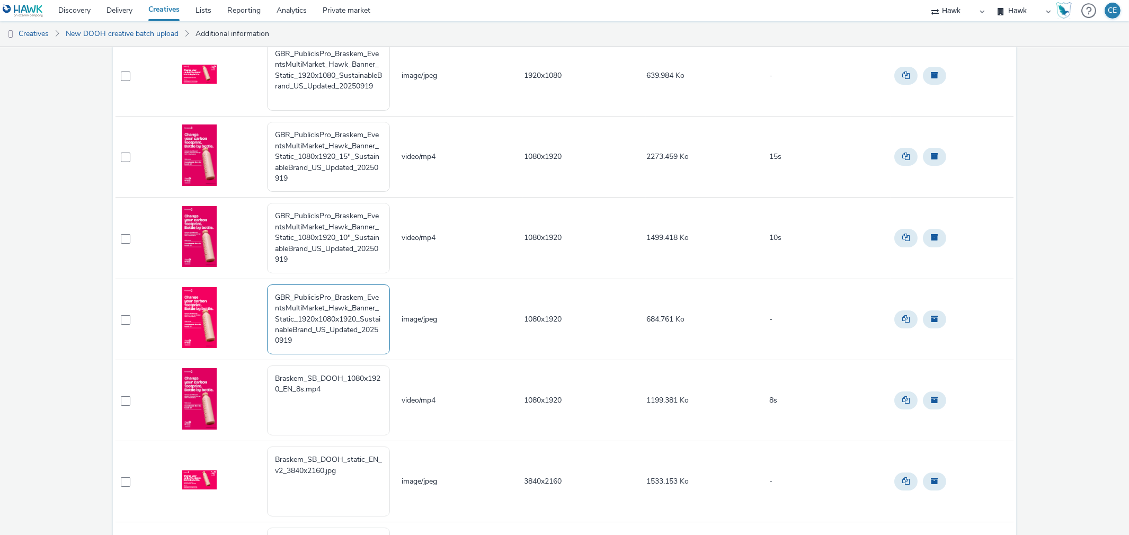
click at [296, 319] on textarea "GBR_PublicisPro_Braskem_EventsMultiMarket_Hawk_Banner_Static_1920x1080x1920_Sus…" at bounding box center [328, 320] width 123 height 70
type textarea "GBR_PublicisPro_Braskem_EventsMultiMarket_Hawk_Banner_Static_1080x1920_Sustaina…"
drag, startPoint x: 299, startPoint y: 259, endPoint x: 248, endPoint y: 197, distance: 80.2
click at [248, 197] on tbody "GBR_PublicisPro_Braskem_EventsMultiMarket_Hawk_Banner_Static_1920x1080_10"_Sust…" at bounding box center [565, 238] width 898 height 731
drag, startPoint x: 340, startPoint y: 395, endPoint x: 230, endPoint y: 361, distance: 115.3
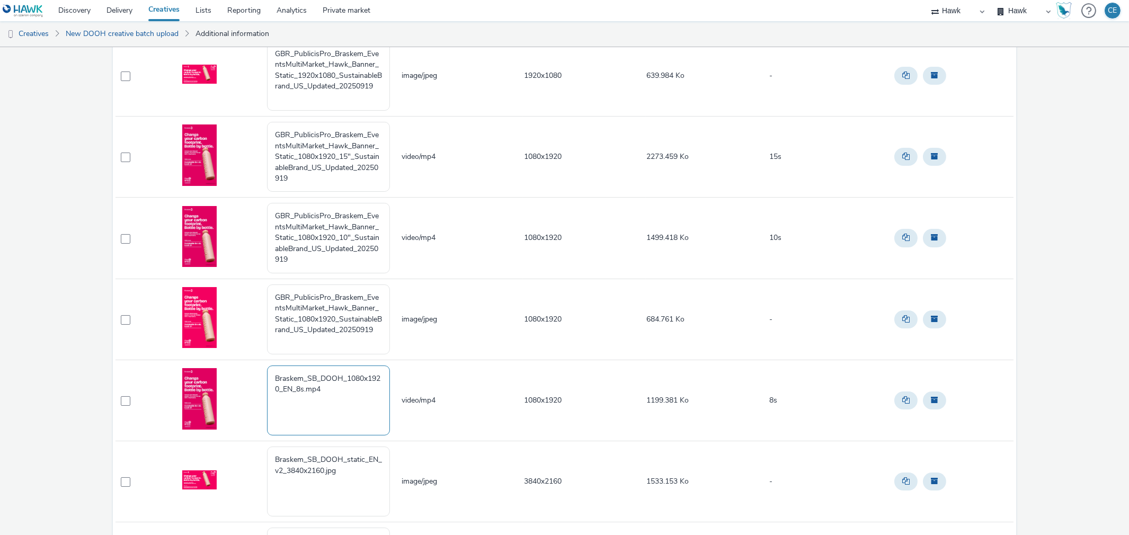
click at [230, 361] on tr "Braskem_SB_DOOH_1080x1920_EN_8s.mp4 video/mp4 1080x1920 1199.381 Ko 8s" at bounding box center [565, 400] width 898 height 81
paste textarea "GBR_PublicisPro_Braskem_EventsMultiMarket_Hawk_Banner_Static_1080x1920_10"_Sust…"
drag, startPoint x: 346, startPoint y: 401, endPoint x: 340, endPoint y: 397, distance: 7.1
click at [340, 397] on textarea "GBR_PublicisPro_Braskem_EventsMultiMarket_Hawk_Banner_Static_1080x1920_10"_Sust…" at bounding box center [328, 401] width 123 height 70
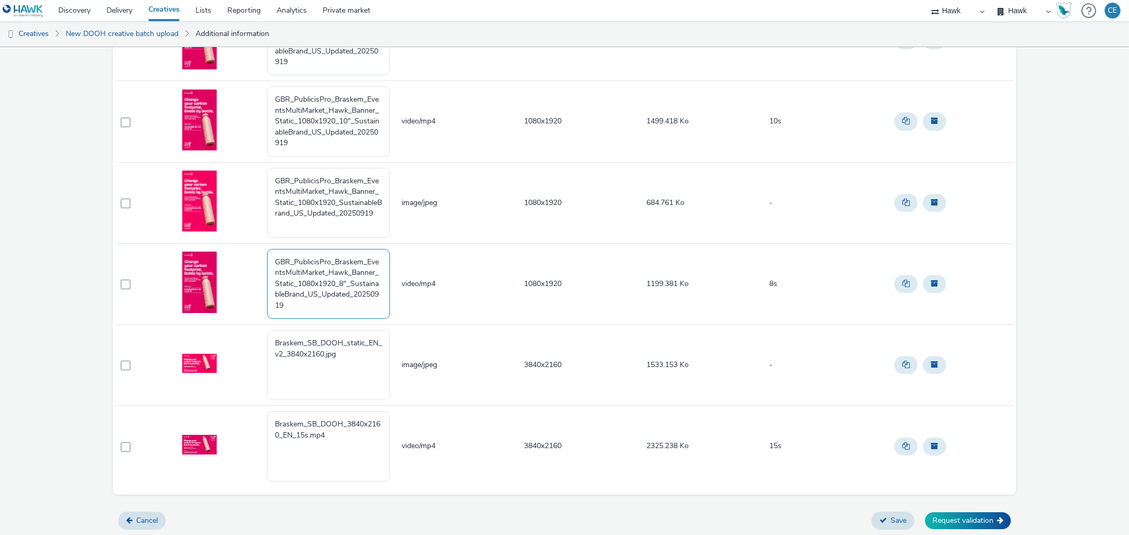
scroll to position [409, 0]
type textarea "GBR_PublicisPro_Braskem_EventsMultiMarket_Hawk_Banner_Static_1080x1920_8"_Susta…"
drag, startPoint x: 377, startPoint y: 215, endPoint x: 252, endPoint y: 173, distance: 132.6
click at [252, 173] on tr "GBR_PublicisPro_Braskem_EventsMultiMarket_Hawk_Banner_Static_1080x1920_Sustaina…" at bounding box center [565, 202] width 898 height 81
click at [352, 368] on textarea "Braskem_SB_DOOH_static_EN_v2_3840x2160.jpg" at bounding box center [328, 365] width 123 height 70
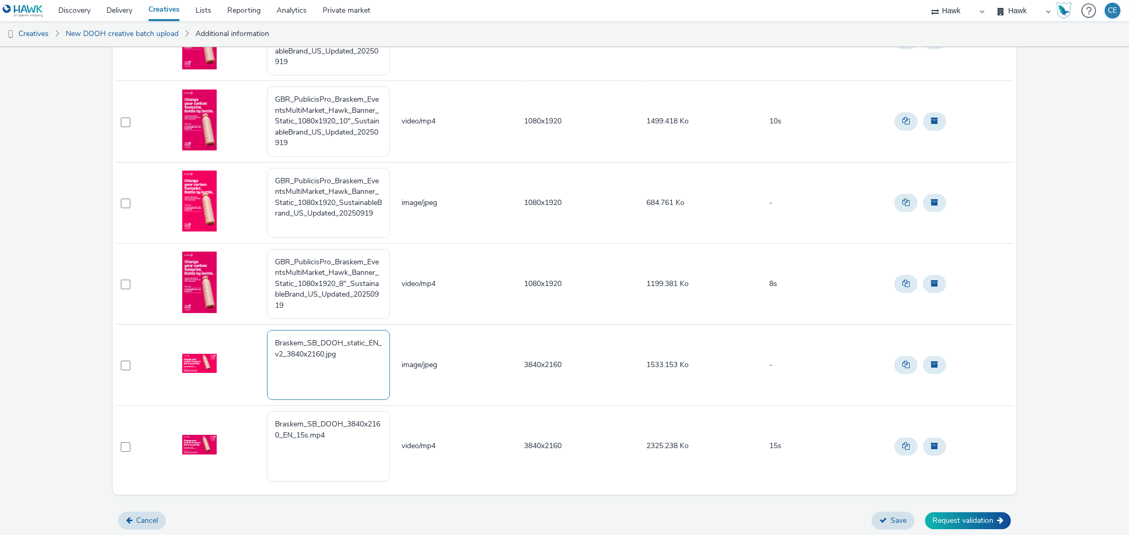
paste textarea "GBR_PublicisPro_Braskem_EventsMultiMarket_Hawk_Banner_Static_1080x1920_Sustaina…"
drag, startPoint x: 348, startPoint y: 372, endPoint x: 309, endPoint y: 369, distance: 38.7
click at [309, 369] on textarea "Braskem_SB_DOOH_static_EN_v2_3840x2160.jpg GBR_PublicisPro_Braskem_EventsMultiM…" at bounding box center [328, 365] width 123 height 70
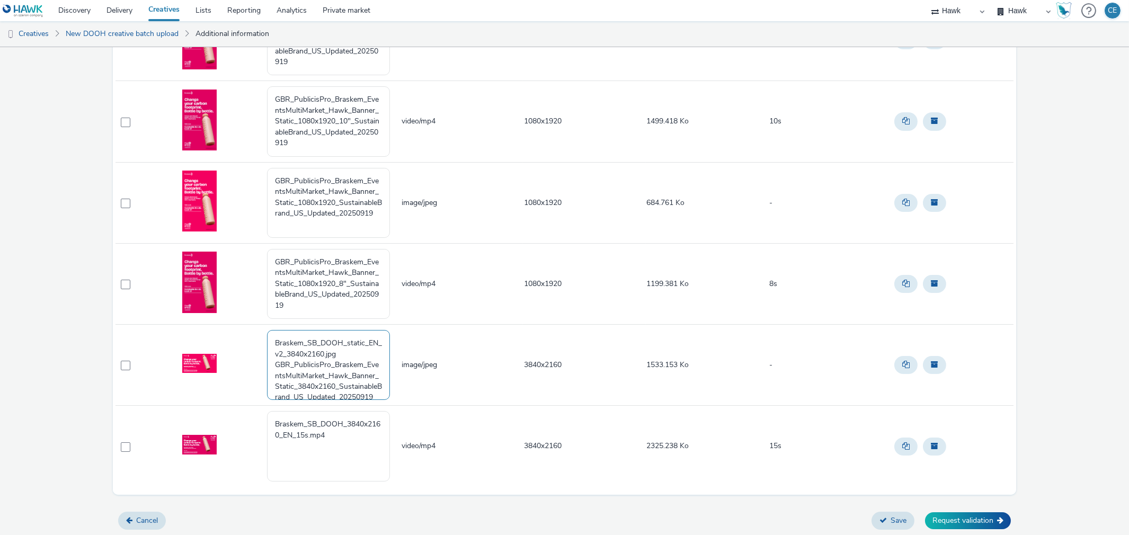
drag, startPoint x: 272, startPoint y: 352, endPoint x: 270, endPoint y: 320, distance: 32.4
click at [270, 320] on tbody "GBR_PublicisPro_Braskem_EventsMultiMarket_Hawk_Banner_Static_1920x1080_10"_Sust…" at bounding box center [565, 121] width 898 height 731
type textarea "GBR_PublicisPro_Braskem_EventsMultiMarket_Hawk_Banner_Static_3840x2160_Sustaina…"
drag, startPoint x: 281, startPoint y: 305, endPoint x: 262, endPoint y: 252, distance: 55.8
click at [262, 252] on tr "GBR_PublicisPro_Braskem_EventsMultiMarket_Hawk_Banner_Static_1080x1920_8"_Susta…" at bounding box center [565, 283] width 898 height 81
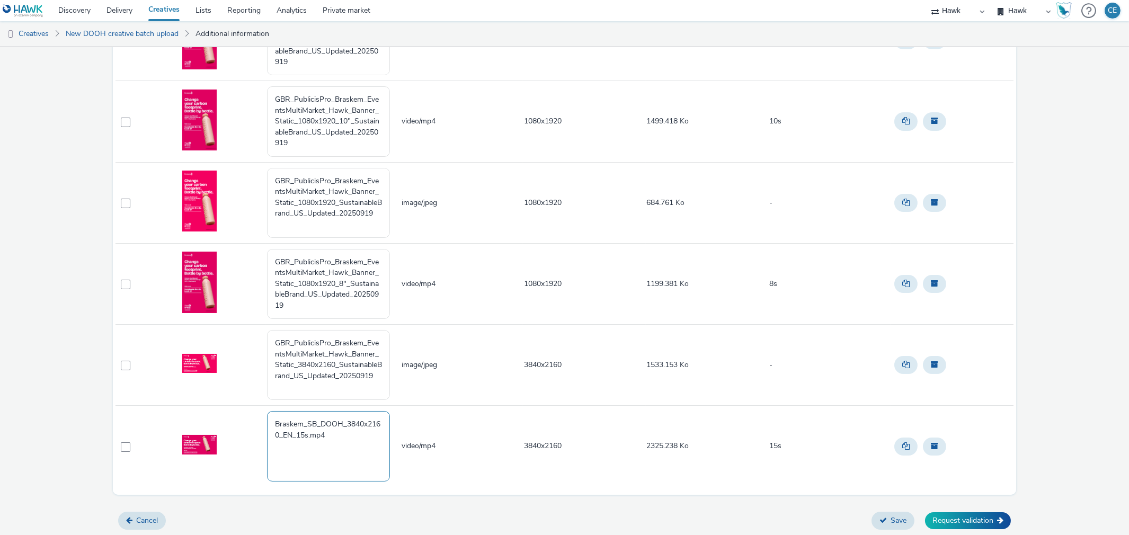
click at [352, 447] on textarea "Braskem_SB_DOOH_3840x2160_EN_15s.mp4" at bounding box center [328, 446] width 123 height 70
paste textarea "GBR_PublicisPro_Braskem_EventsMultiMarket_Hawk_Banner_Static_1080x1920_8"_Susta…"
drag, startPoint x: 357, startPoint y: 455, endPoint x: 351, endPoint y: 452, distance: 5.9
click at [351, 452] on textarea "Braskem_SB_DOOH_3840x2160_EN_15s.mp4 GBR_PublicisPro_Braskem_EventsMultiMarket_…" at bounding box center [328, 446] width 123 height 70
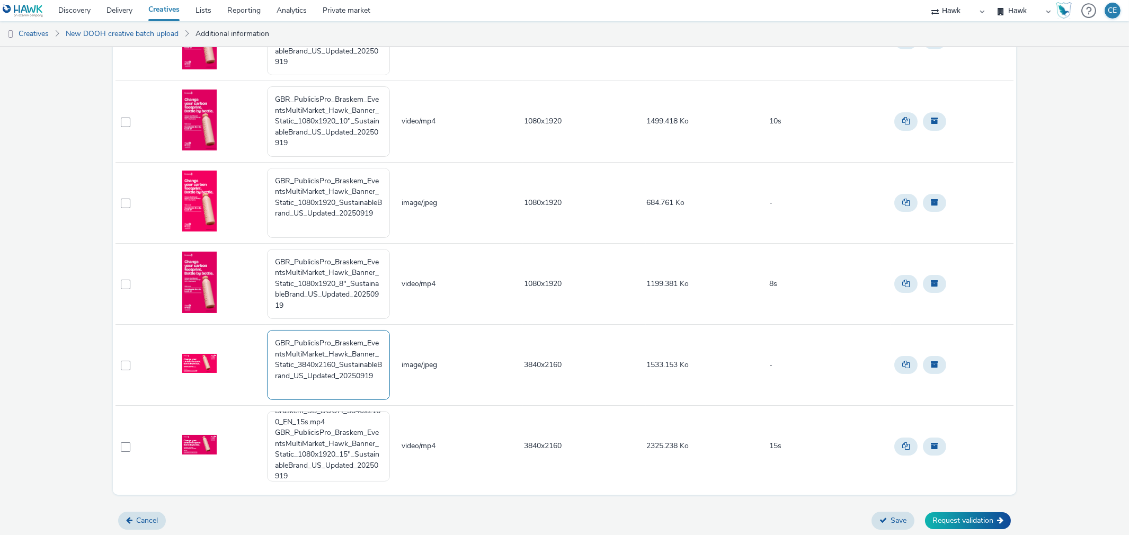
drag, startPoint x: 334, startPoint y: 365, endPoint x: 295, endPoint y: 367, distance: 39.3
click at [295, 367] on textarea "GBR_PublicisPro_Braskem_EventsMultiMarket_Hawk_Banner_Static_3840x2160_Sustaina…" at bounding box center [328, 365] width 123 height 70
drag, startPoint x: 346, startPoint y: 450, endPoint x: 329, endPoint y: 450, distance: 17.0
click at [329, 450] on textarea "Braskem_SB_DOOH_3840x2160_EN_15s.mp4 GBR_PublicisPro_Braskem_EventsMultiMarket_…" at bounding box center [328, 446] width 123 height 70
drag, startPoint x: 349, startPoint y: 449, endPoint x: 311, endPoint y: 452, distance: 38.2
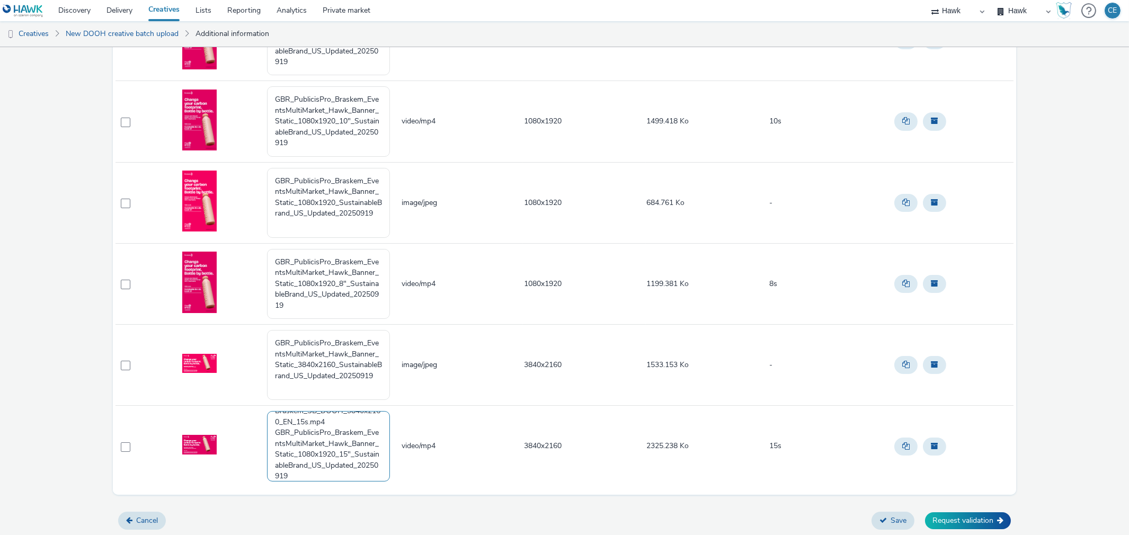
click at [311, 452] on textarea "Braskem_SB_DOOH_3840x2160_EN_15s.mp4 GBR_PublicisPro_Braskem_EventsMultiMarket_…" at bounding box center [328, 446] width 123 height 70
paste textarea "3840x216"
drag, startPoint x: 271, startPoint y: 432, endPoint x: 264, endPoint y: 394, distance: 38.4
click at [264, 394] on tbody "GBR_PublicisPro_Braskem_EventsMultiMarket_Hawk_Banner_Static_1920x1080_10"_Sust…" at bounding box center [565, 121] width 898 height 731
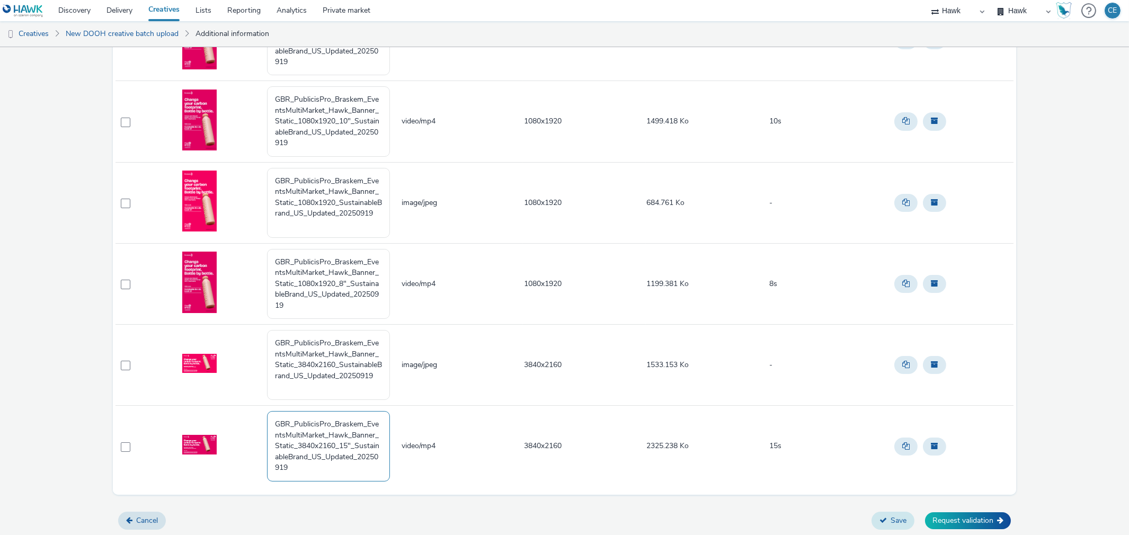
type textarea "GBR_PublicisPro_Braskem_EventsMultiMarket_Hawk_Banner_Static_3840x2160_15"_Sust…"
click at [884, 520] on button "Save" at bounding box center [893, 521] width 43 height 18
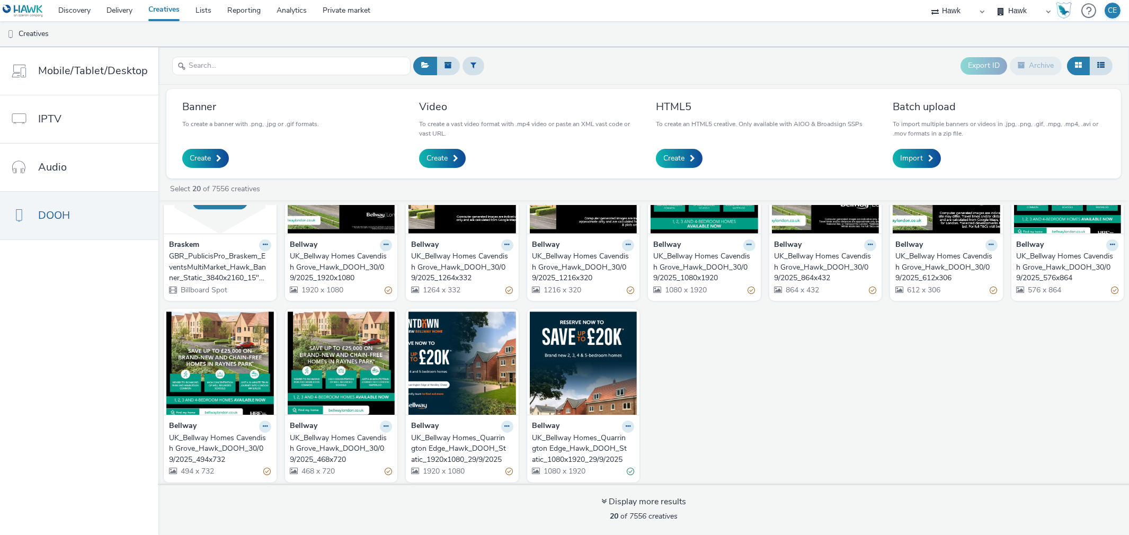
scroll to position [267, 0]
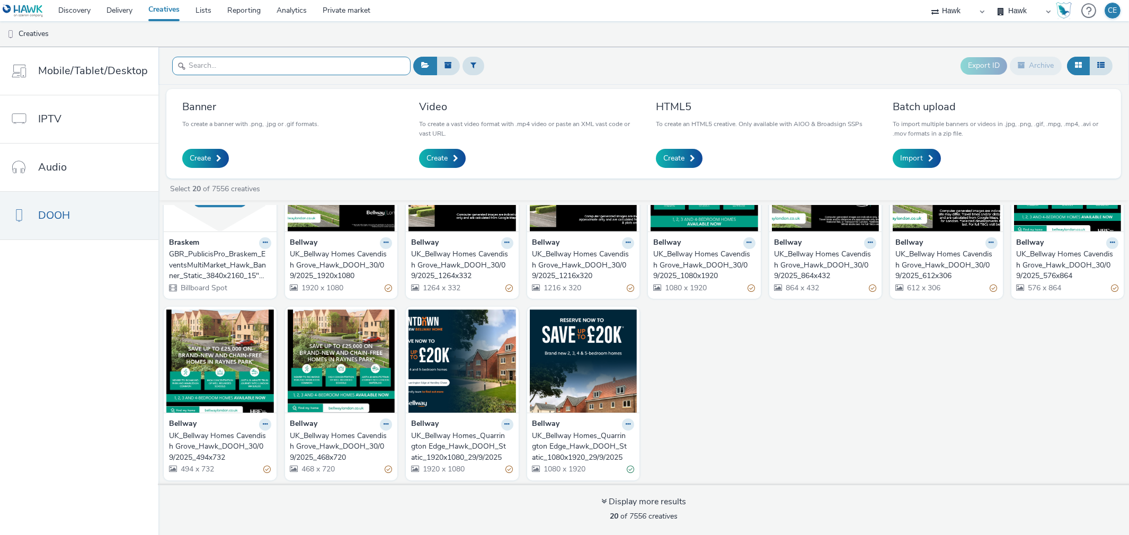
click at [281, 70] on input "text" at bounding box center [291, 66] width 238 height 19
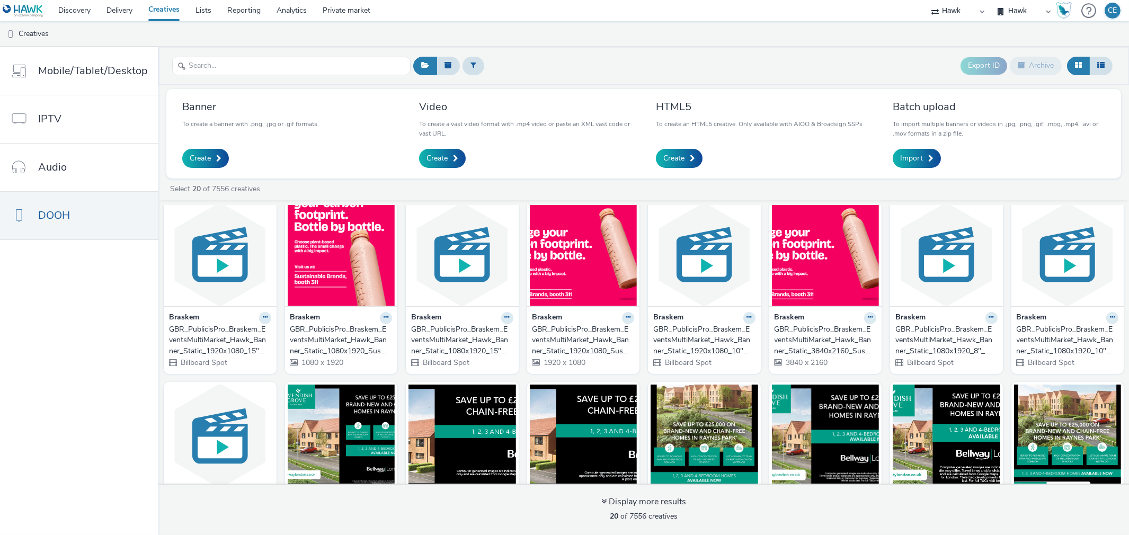
scroll to position [0, 0]
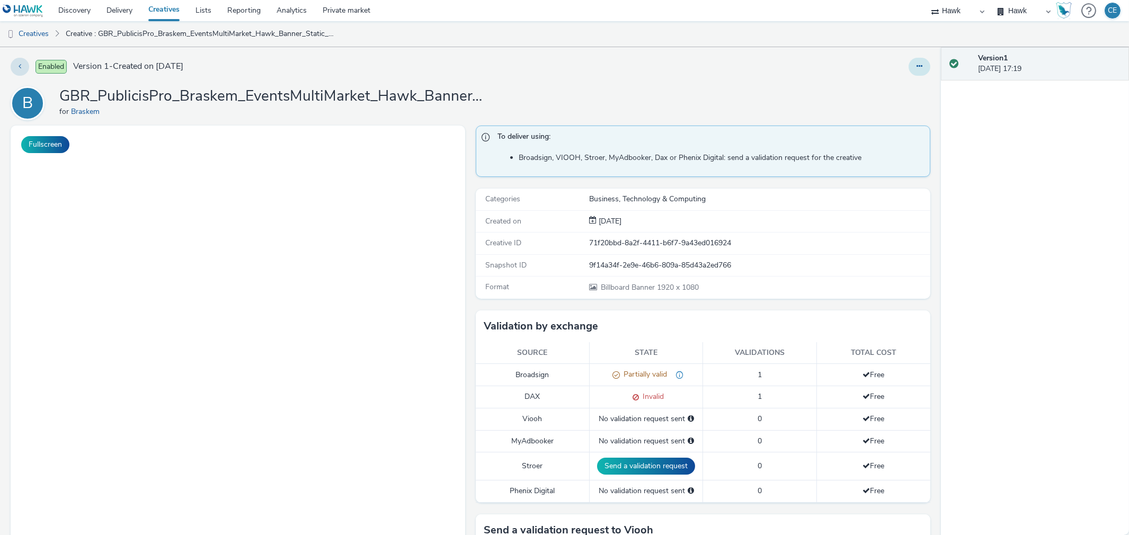
click at [917, 66] on icon at bounding box center [920, 66] width 6 height 7
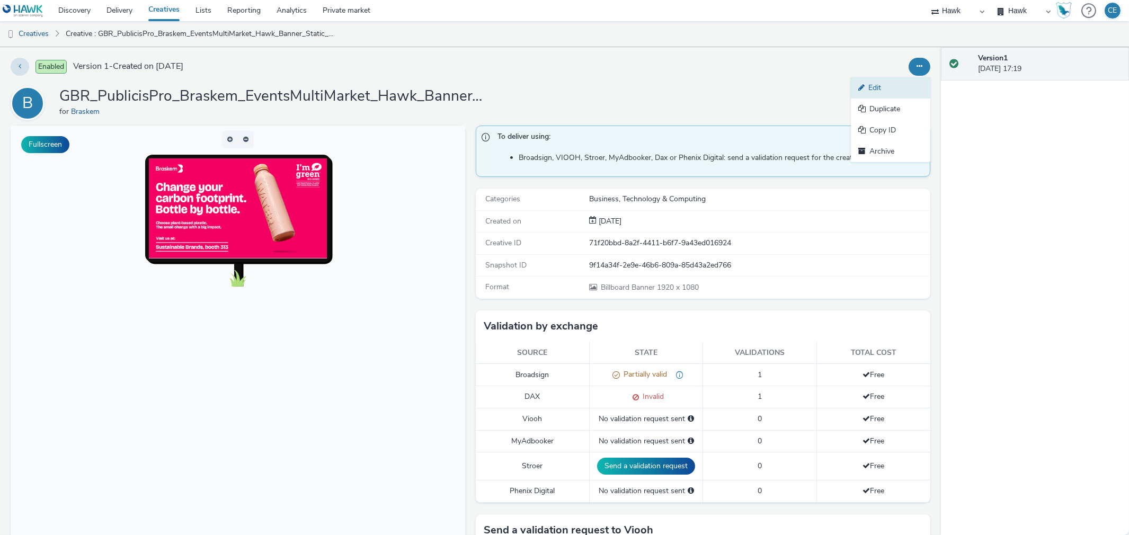
click at [903, 86] on link "Edit" at bounding box center [890, 87] width 79 height 21
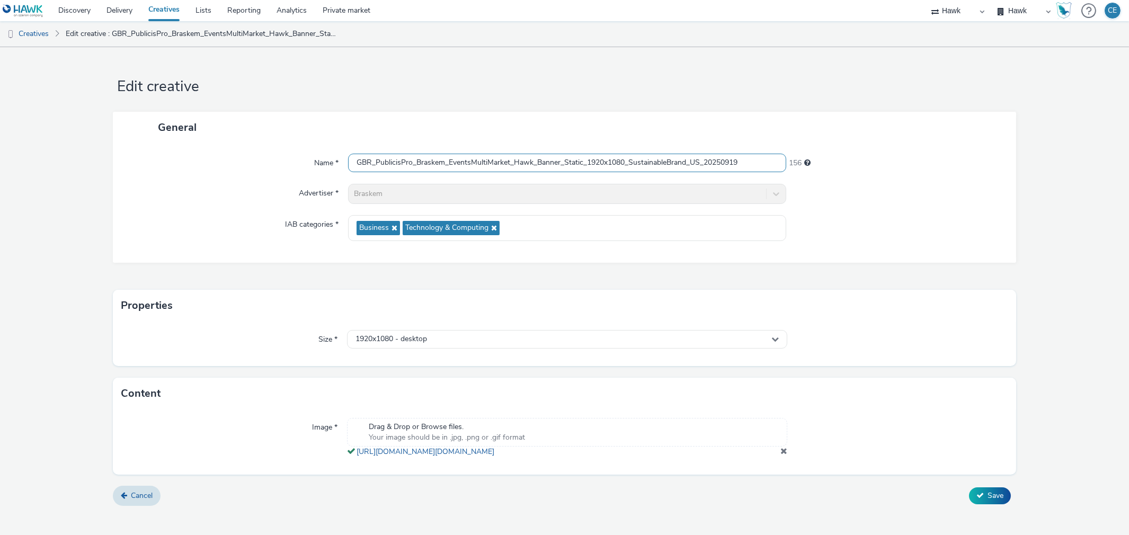
drag, startPoint x: 755, startPoint y: 163, endPoint x: 301, endPoint y: 157, distance: 453.7
click at [301, 157] on div "Name * GBR_PublicisPro_Braskem_EventsMultiMarket_Hawk_Banner_Static_1920x1080_S…" at bounding box center [564, 163] width 882 height 19
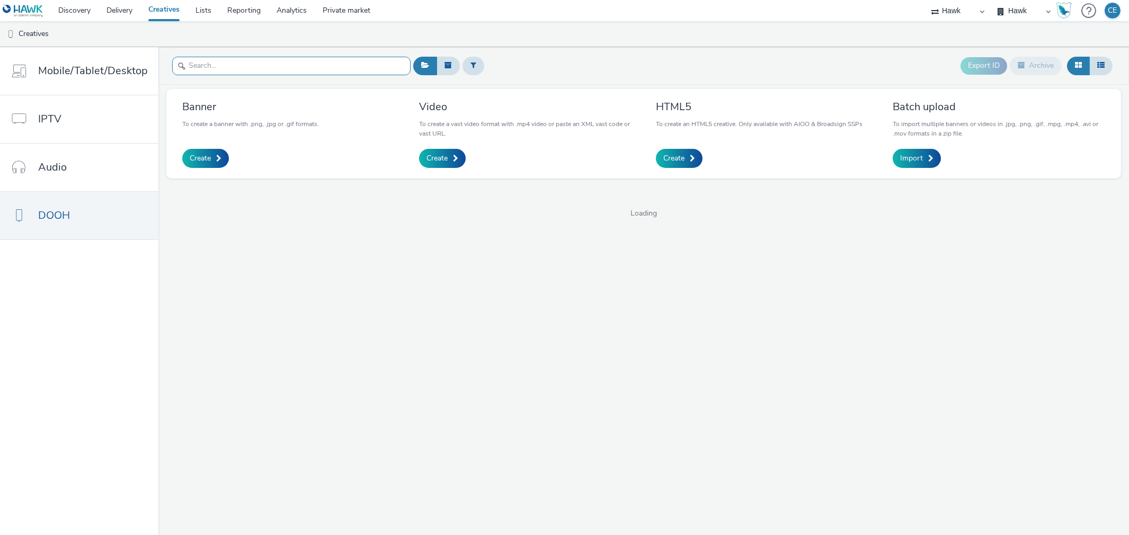
click at [276, 65] on input "text" at bounding box center [291, 66] width 238 height 19
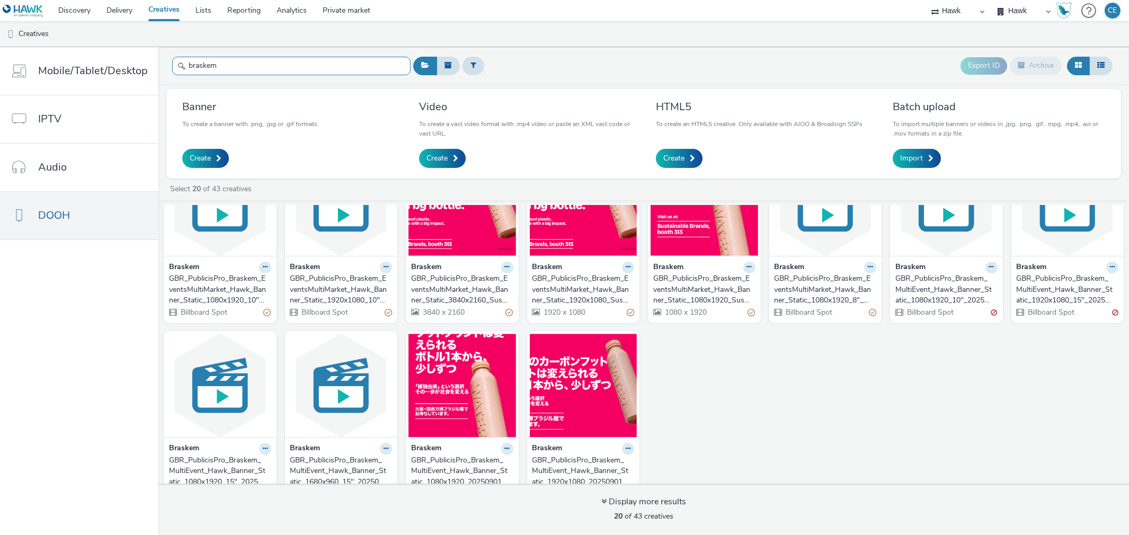
scroll to position [268, 0]
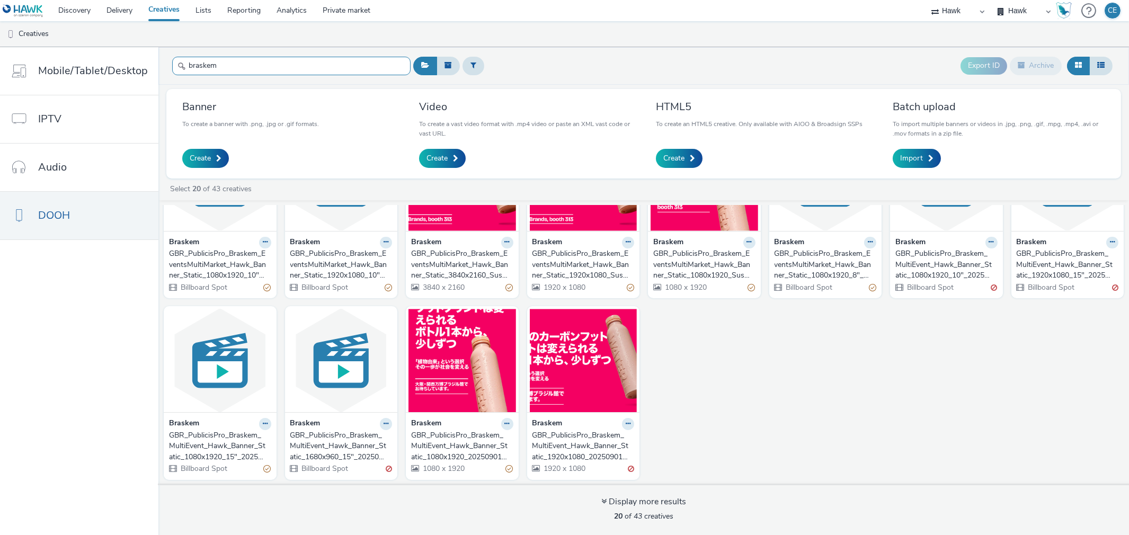
type input "braskem"
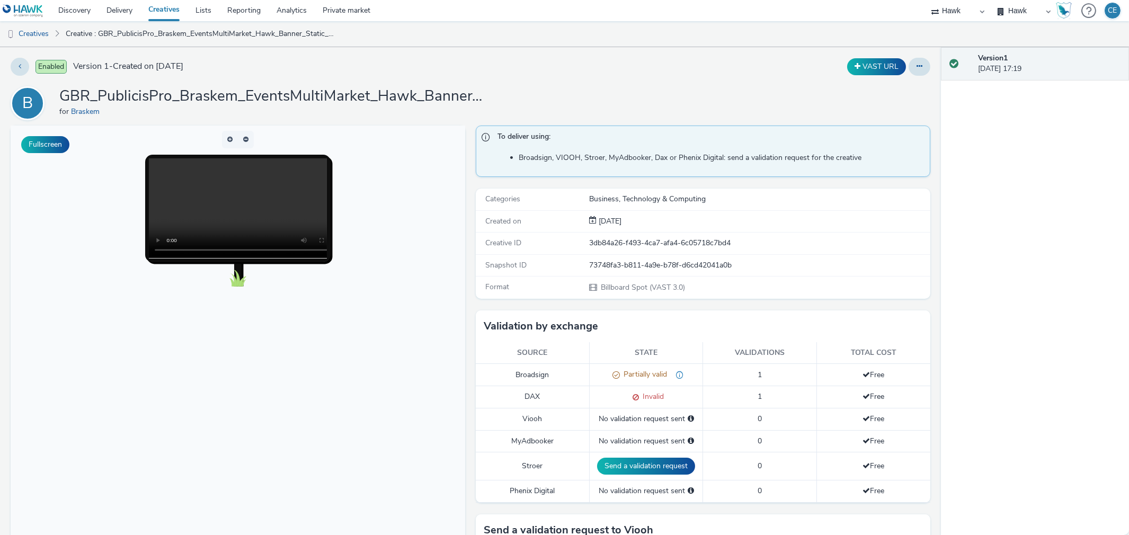
click at [909, 73] on button at bounding box center [920, 67] width 22 height 18
click at [884, 93] on link "Edit" at bounding box center [890, 87] width 79 height 21
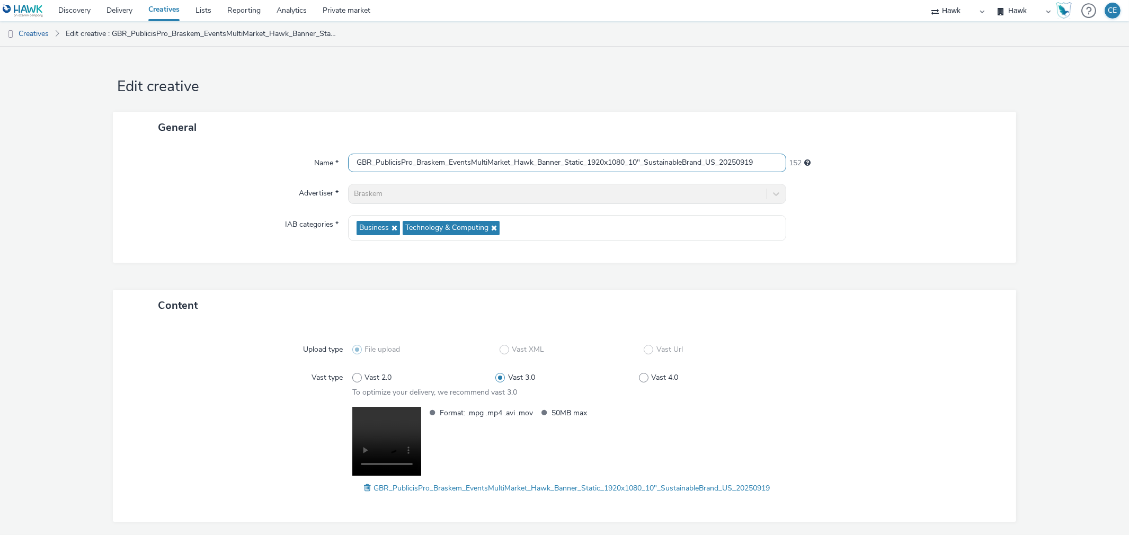
drag, startPoint x: 780, startPoint y: 159, endPoint x: 217, endPoint y: 130, distance: 563.6
click at [217, 130] on div "General Name * GBR_PublicisPro_Braskem_EventsMultiMarket_Hawk_Banner_Static_192…" at bounding box center [565, 187] width 904 height 151
drag, startPoint x: 394, startPoint y: 154, endPoint x: 351, endPoint y: 163, distance: 43.3
click at [351, 163] on input "GBR_PublicisPro_Braskem_EventsMultiMarket_Hawk_Banner_Static_1920x1080_10"_Sust…" at bounding box center [567, 163] width 438 height 19
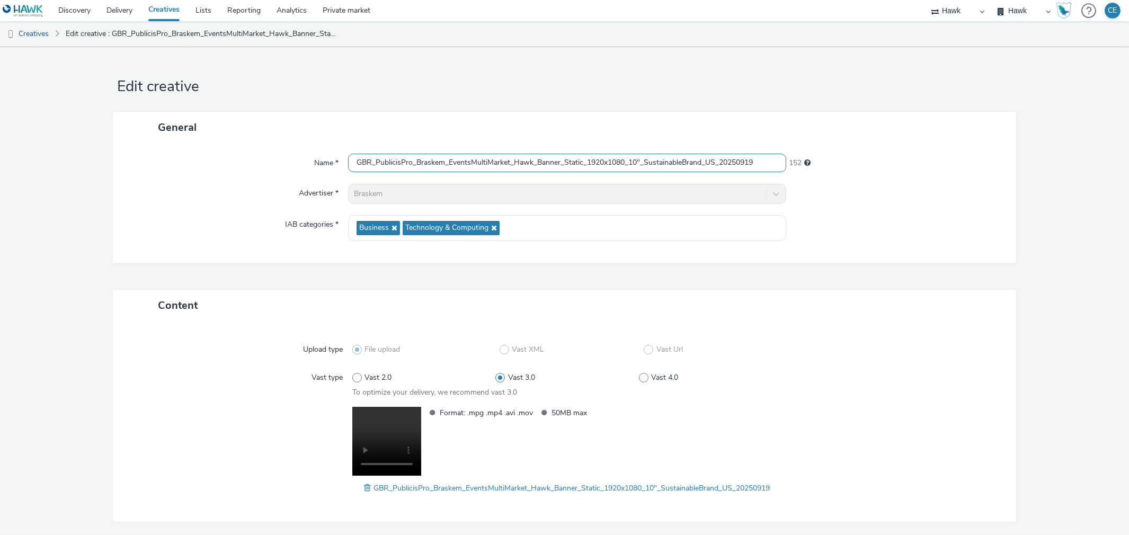
drag, startPoint x: 350, startPoint y: 163, endPoint x: 743, endPoint y: 178, distance: 393.0
click at [843, 191] on div "Name * GBR_PublicisPro_Braskem_EventsMultiMarket_Hawk_Banner_Static_1920x1080_1…" at bounding box center [565, 203] width 904 height 120
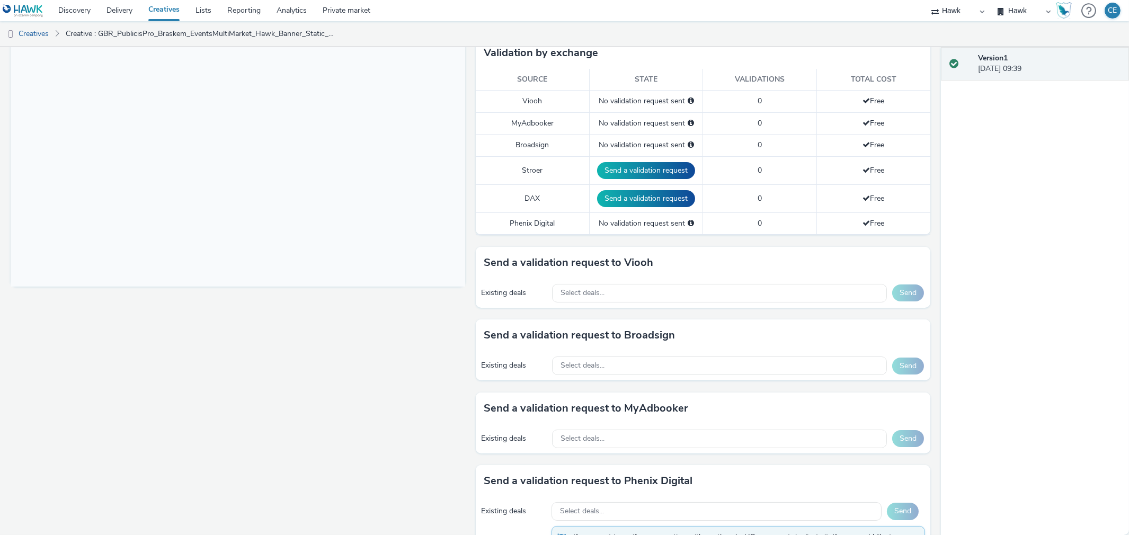
scroll to position [294, 0]
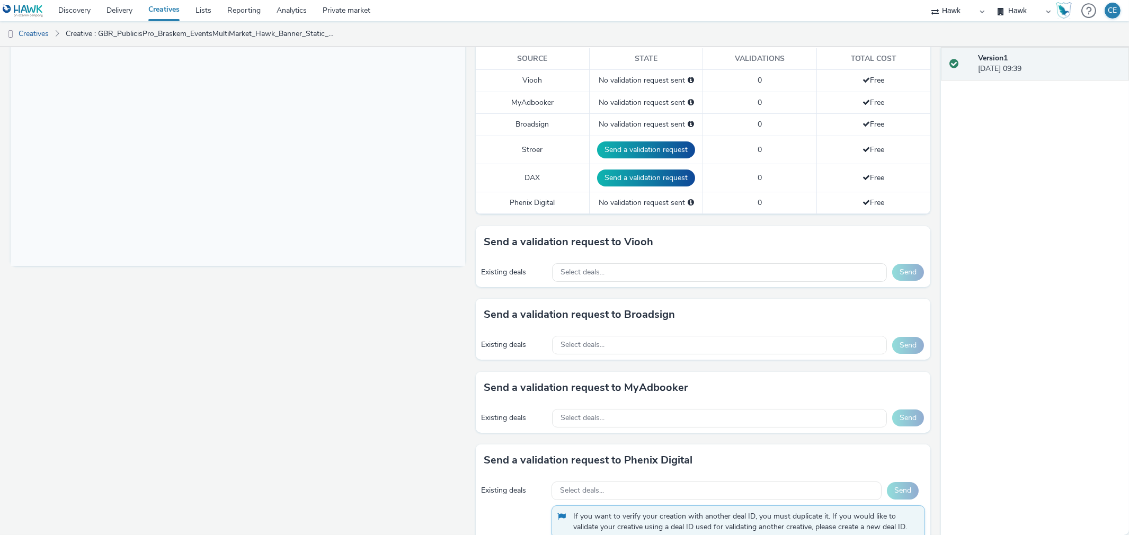
drag, startPoint x: 629, startPoint y: 343, endPoint x: 612, endPoint y: 334, distance: 19.7
click at [612, 334] on div "Existing deals Select deals... Send" at bounding box center [703, 345] width 455 height 29
click at [603, 348] on div "Select deals..." at bounding box center [719, 345] width 334 height 19
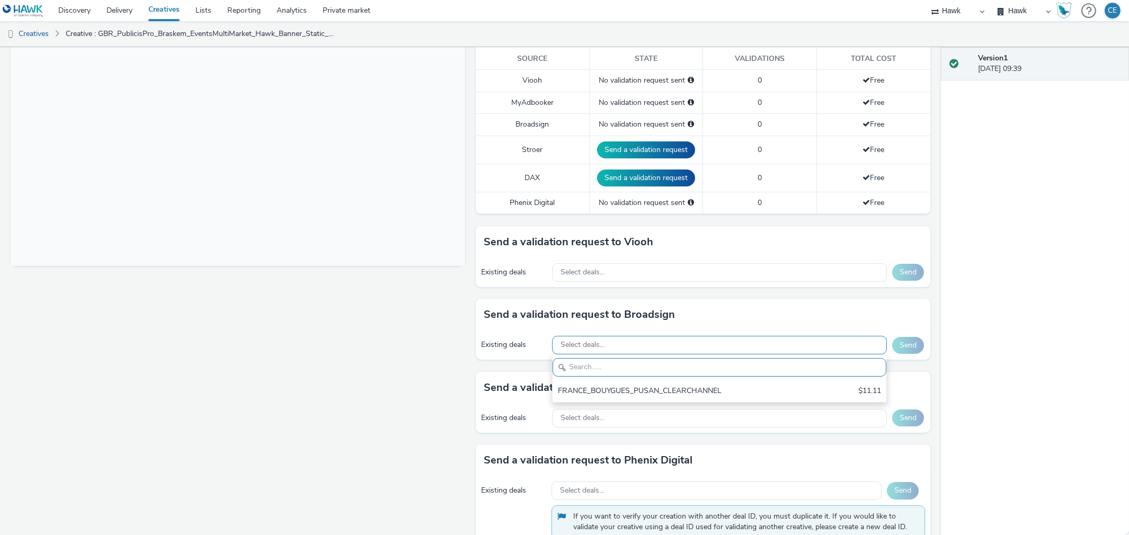
scroll to position [0, 0]
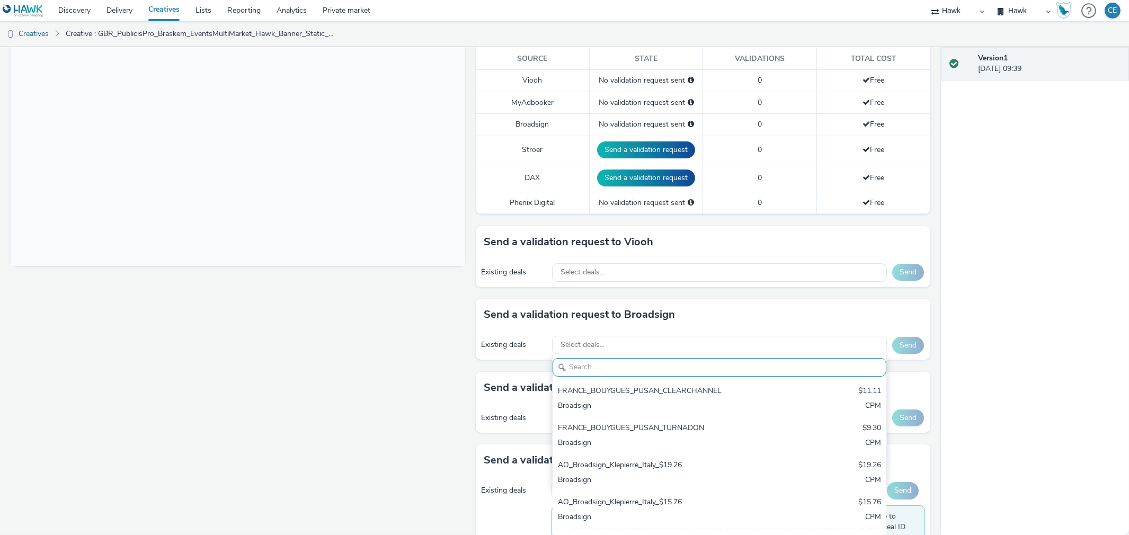
paste input "AO_ClearChannelUS_Transit Shelters_2025"
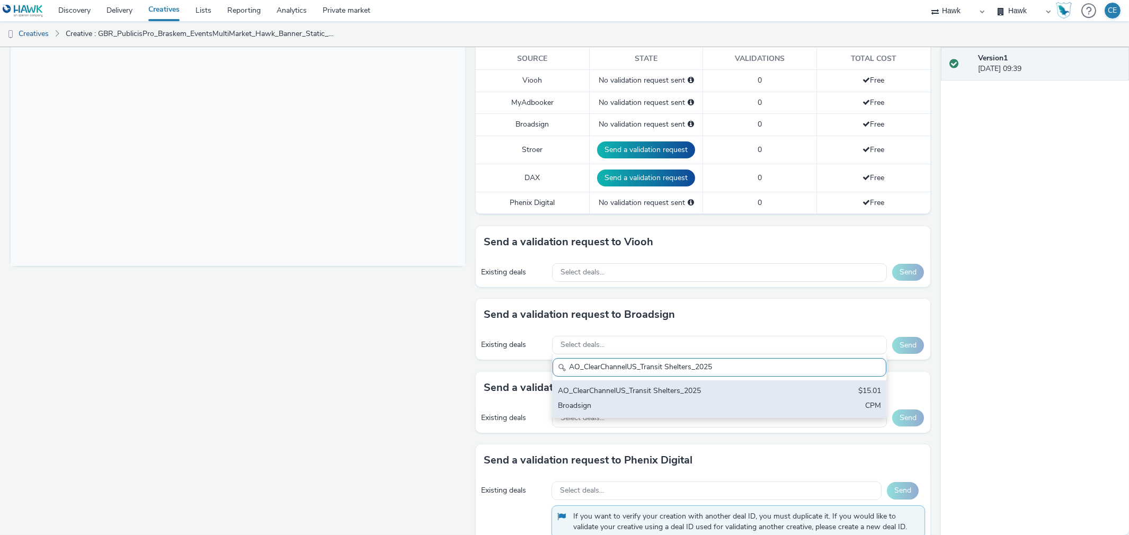
type input "AO_ClearChannelUS_Transit Shelters_2025"
click at [611, 412] on div "AO_ClearChannelUS_Transit Shelters_2025 $15.01 Broadsign CPM" at bounding box center [719, 399] width 333 height 37
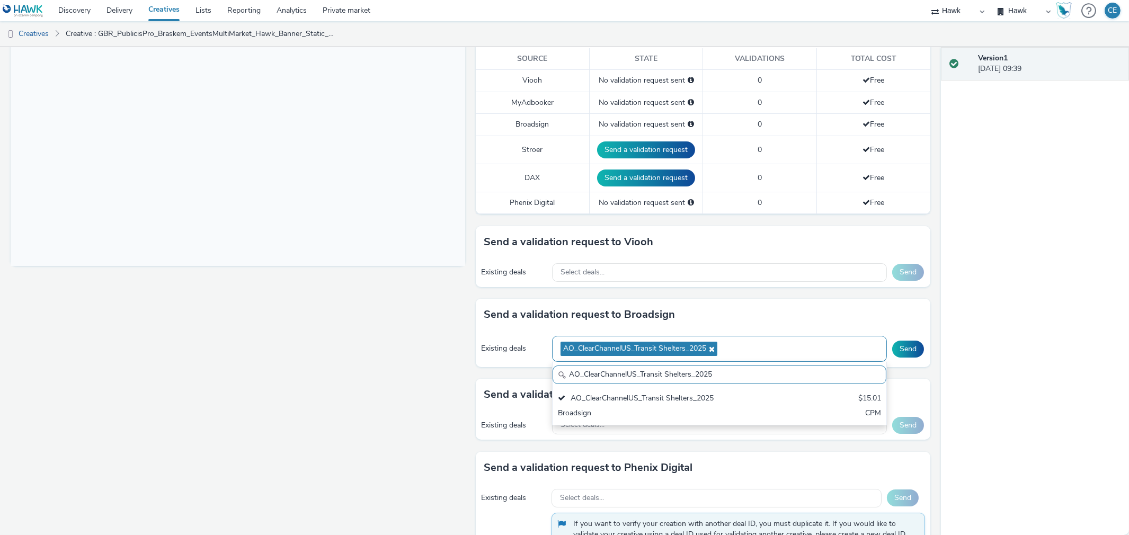
click at [778, 351] on div "AO_ClearChannelUS_Transit Shelters_2025" at bounding box center [719, 349] width 334 height 26
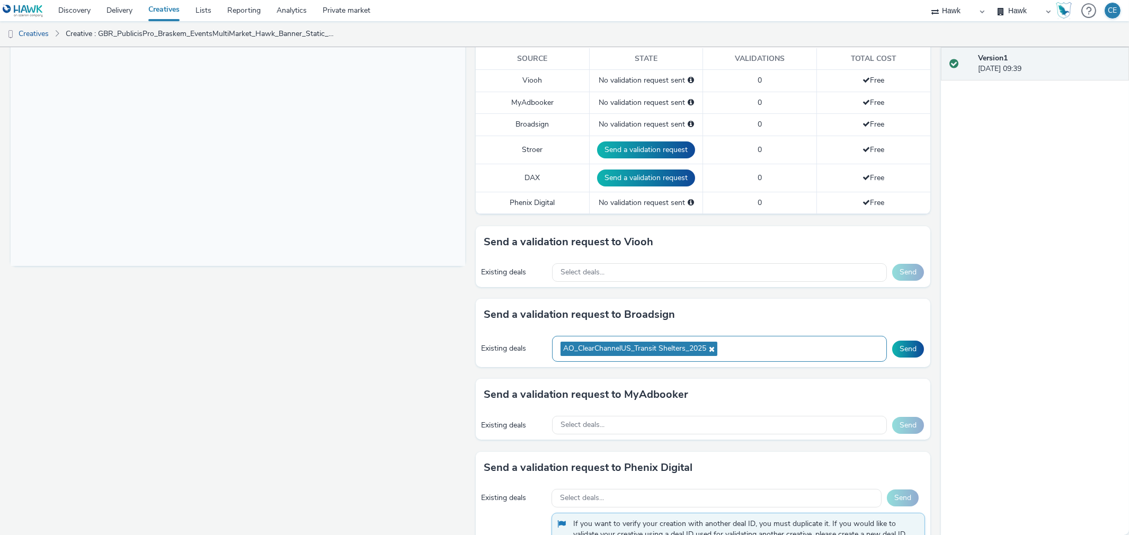
click at [765, 350] on div "AO_ClearChannelUS_Transit Shelters_2025" at bounding box center [719, 349] width 334 height 26
paste input "AO_Broadsign_VoltaMedia_US"
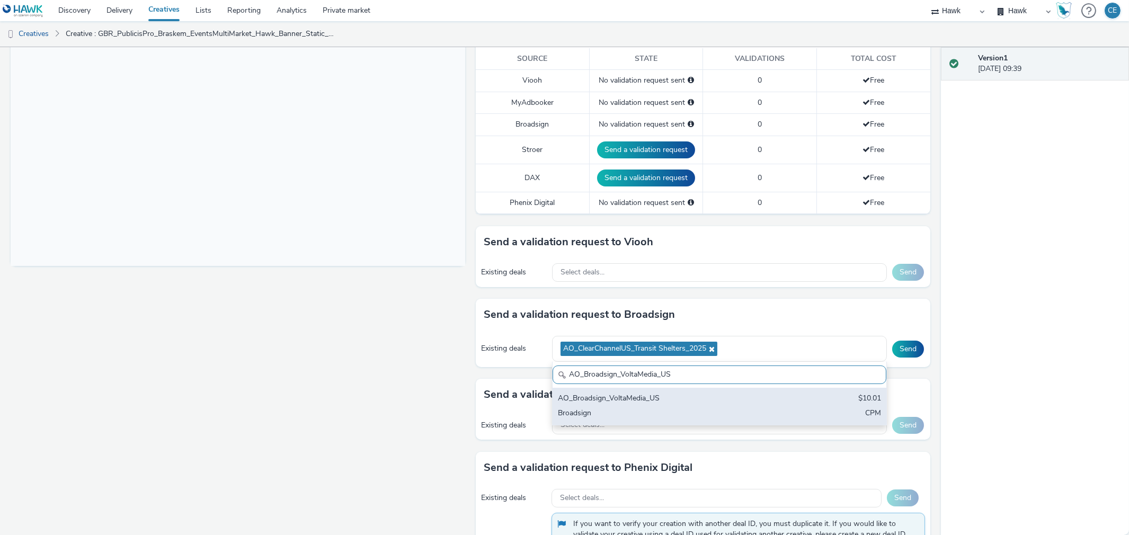
click at [719, 397] on div "AO_Broadsign_VoltaMedia_US" at bounding box center [665, 399] width 214 height 12
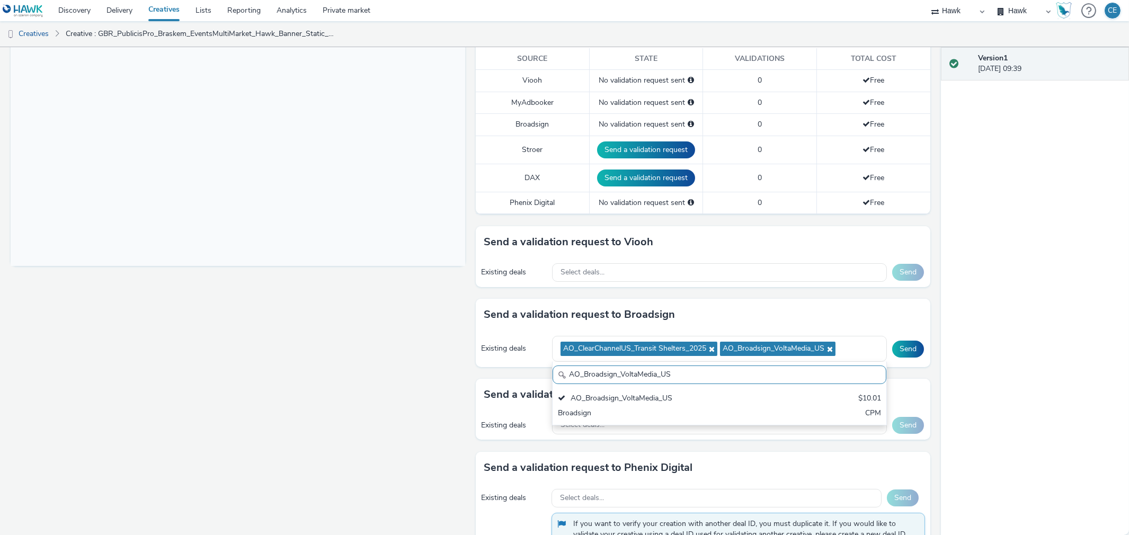
click at [664, 374] on input "AO_Broadsign_VoltaMedia_US" at bounding box center [719, 375] width 333 height 19
drag, startPoint x: 677, startPoint y: 378, endPoint x: 526, endPoint y: 394, distance: 151.9
click at [526, 394] on div "To deliver using: Broadsign, VIOOH, Stroer, MyAdbooker, Dax or Phenix Digital: …" at bounding box center [701, 282] width 460 height 902
paste input "Atmosphere_USA_$6.01"
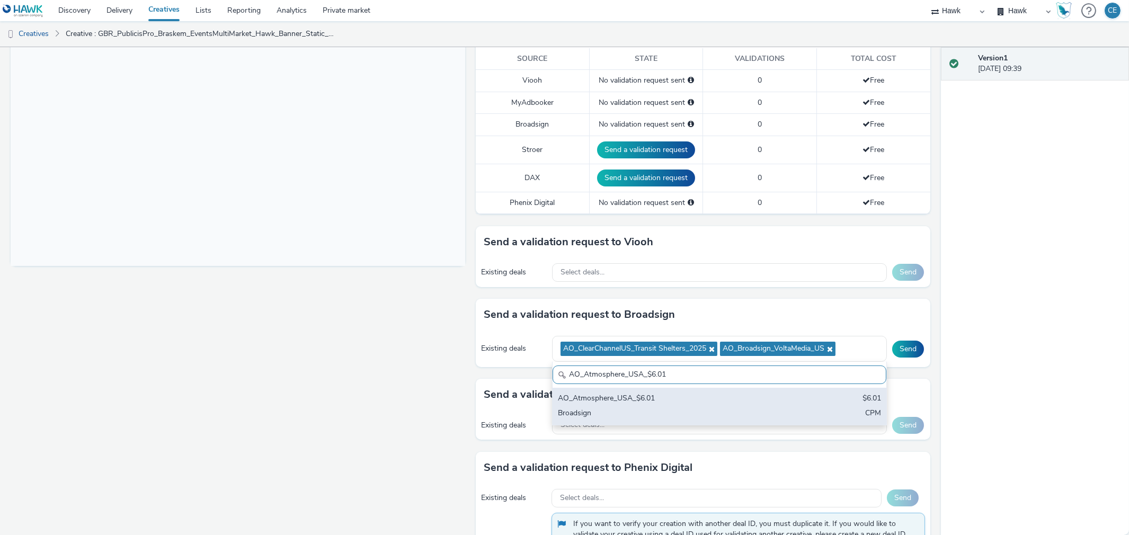
scroll to position [0, 0]
click at [626, 391] on div "AO_Atmosphere_USA_$6.01 $6.01 Broadsign CPM" at bounding box center [719, 406] width 333 height 37
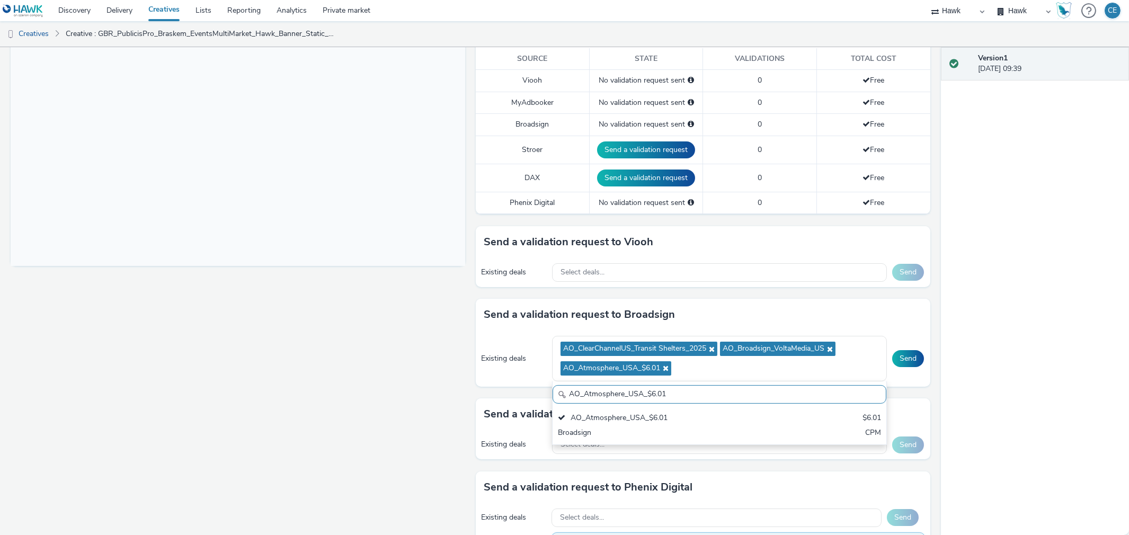
drag, startPoint x: 685, startPoint y: 390, endPoint x: 476, endPoint y: 401, distance: 209.6
click at [477, 401] on div "To deliver using: Broadsign, VIOOH, Stroer, MyAdbooker, Dax or Phenix Digital: …" at bounding box center [701, 291] width 460 height 921
paste input "Broadsign_"
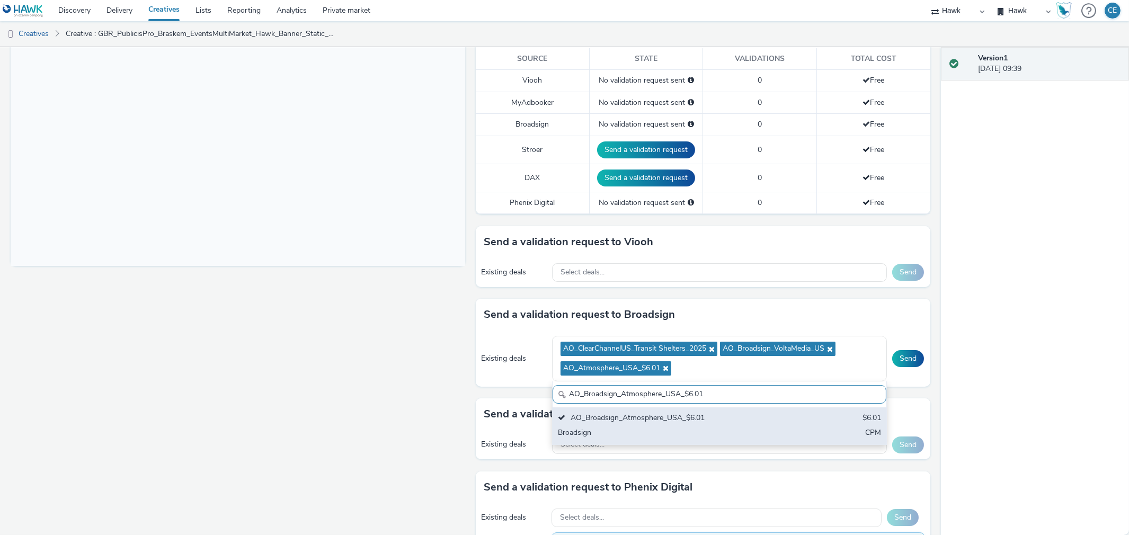
click at [648, 417] on div "AO_Broadsign_Atmosphere_USA_$6.01" at bounding box center [665, 419] width 214 height 12
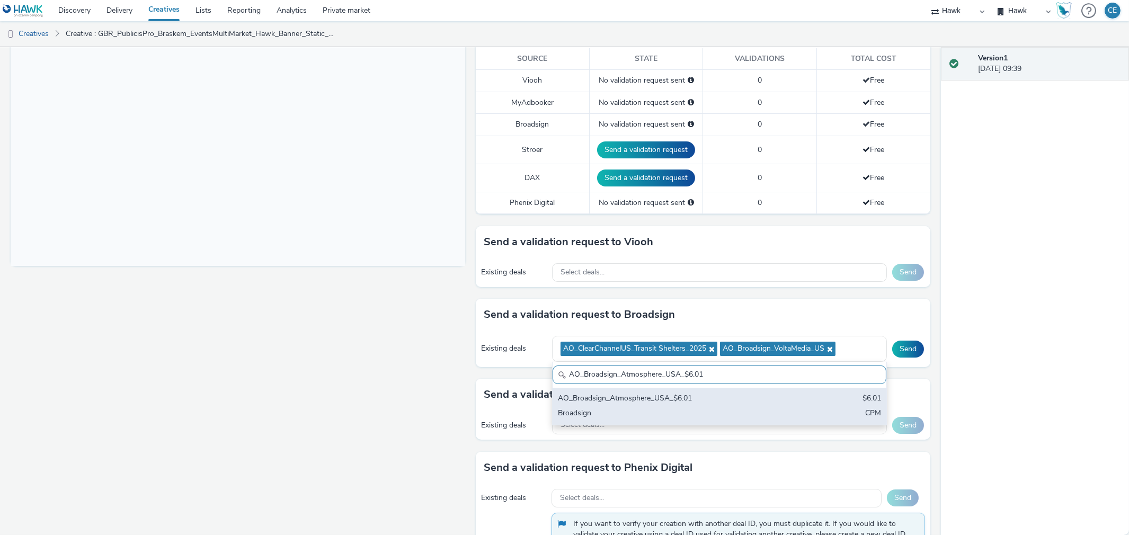
click at [628, 417] on div "Broadsign" at bounding box center [665, 414] width 214 height 12
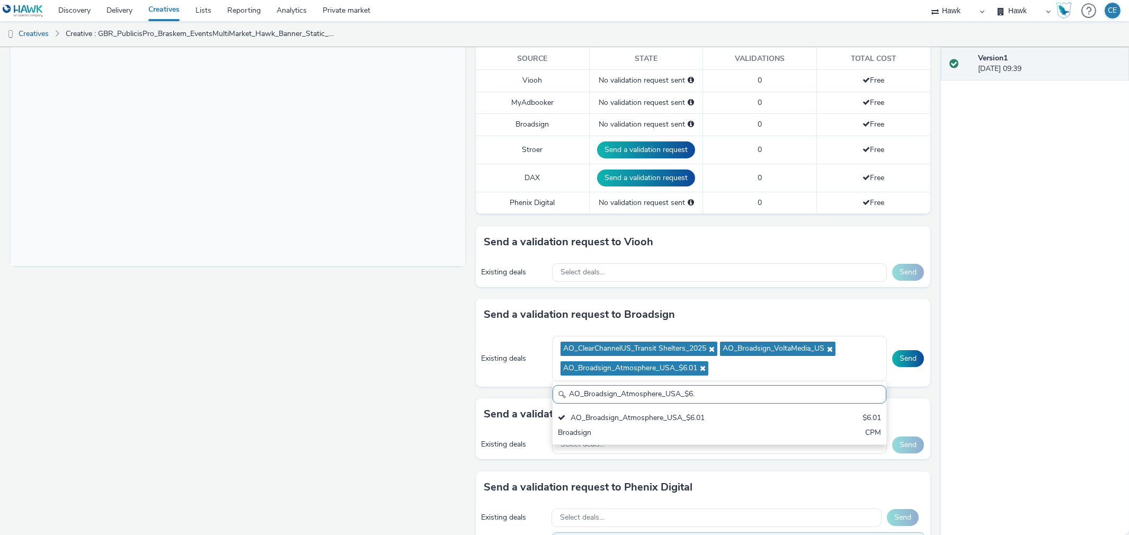
drag, startPoint x: 711, startPoint y: 390, endPoint x: 488, endPoint y: 391, distance: 222.6
click at [488, 391] on div "Send a validation request to Broadsign Existing deals AO_ClearChannelUS_Transit…" at bounding box center [703, 349] width 455 height 100
paste input "Braskem_Vistar_USA"
type input "Braskem_Vistar_USA"
drag, startPoint x: 664, startPoint y: 395, endPoint x: 443, endPoint y: 382, distance: 221.9
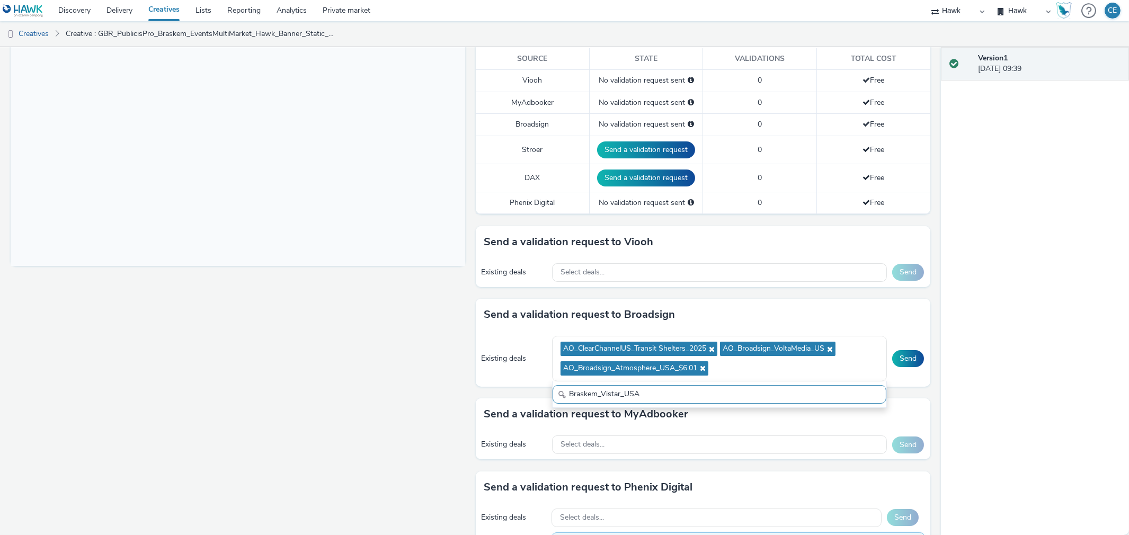
click at [443, 320] on div "Fullscreen To deliver using: Broadsign, VIOOH, Stroer, MyAdbooker, Dax or Pheni…" at bounding box center [471, 75] width 920 height 488
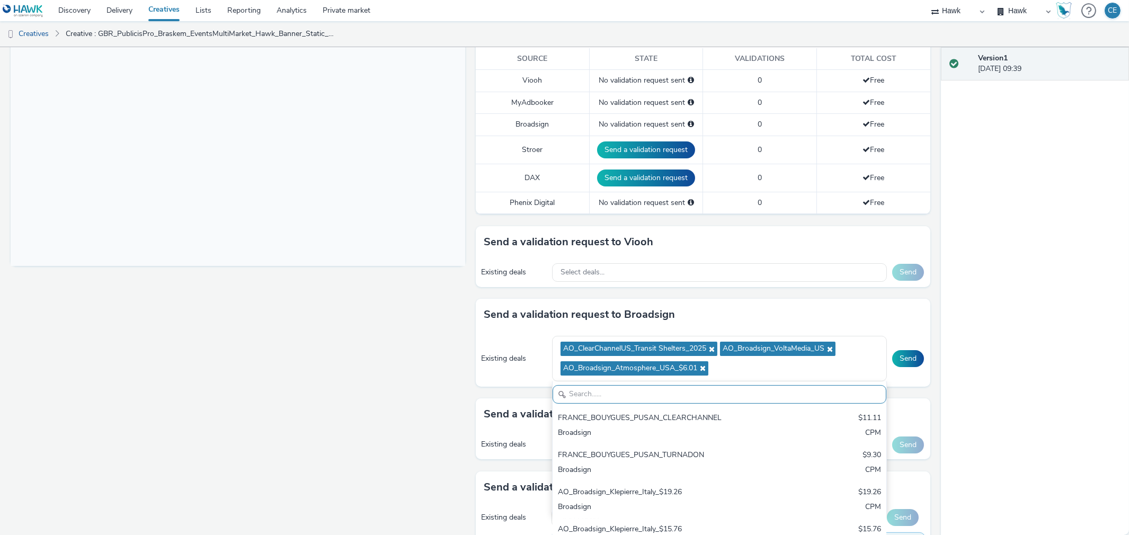
click at [664, 390] on input "text" at bounding box center [719, 394] width 333 height 19
paste input "USA_Intersection Airport_$12"
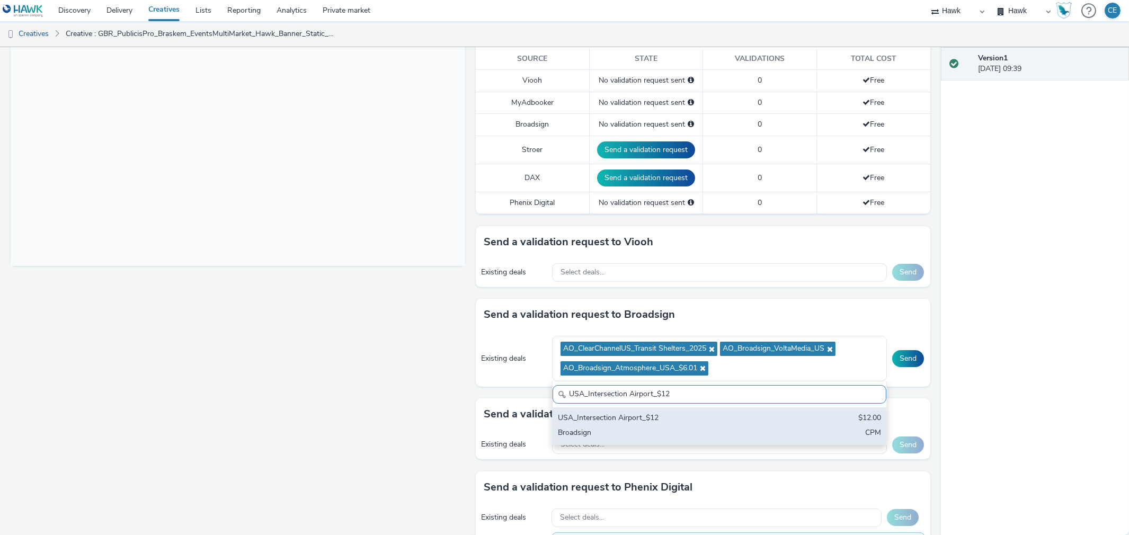
click at [647, 420] on div "USA_Intersection Airport_$12" at bounding box center [665, 419] width 214 height 12
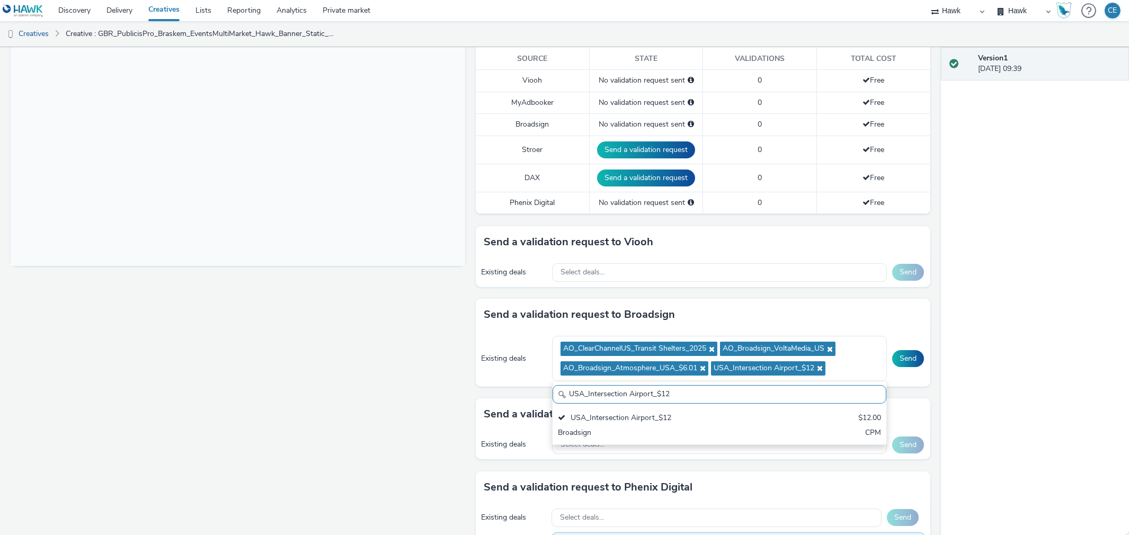
drag, startPoint x: 738, startPoint y: 391, endPoint x: 473, endPoint y: 383, distance: 265.1
click at [476, 383] on div "Existing deals AO_ClearChannelUS_Transit Shelters_2025 AO_Broadsign_VoltaMedia_…" at bounding box center [703, 359] width 455 height 56
paste input "AO_USA_AdXcelerant"
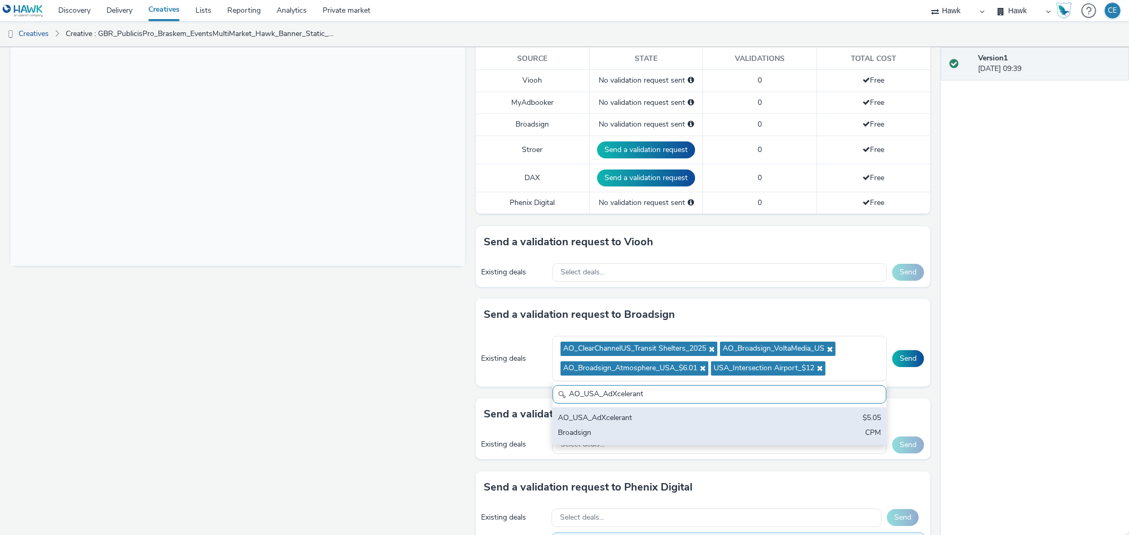
type input "AO_USA_AdXcelerant"
click at [757, 417] on div "AO_USA_AdXcelerant" at bounding box center [665, 419] width 214 height 12
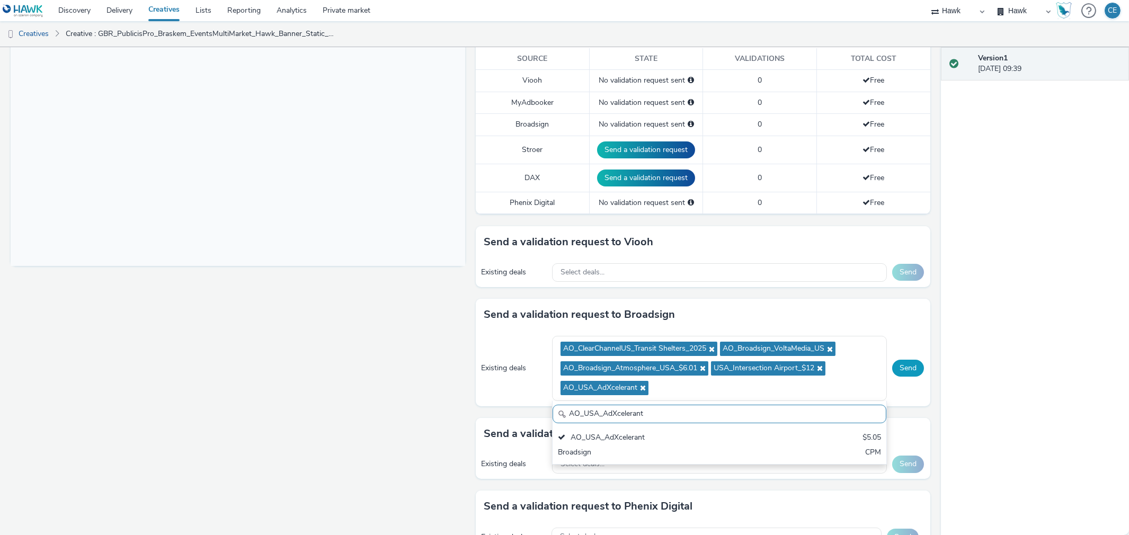
click at [912, 368] on button "Send" at bounding box center [909, 368] width 32 height 17
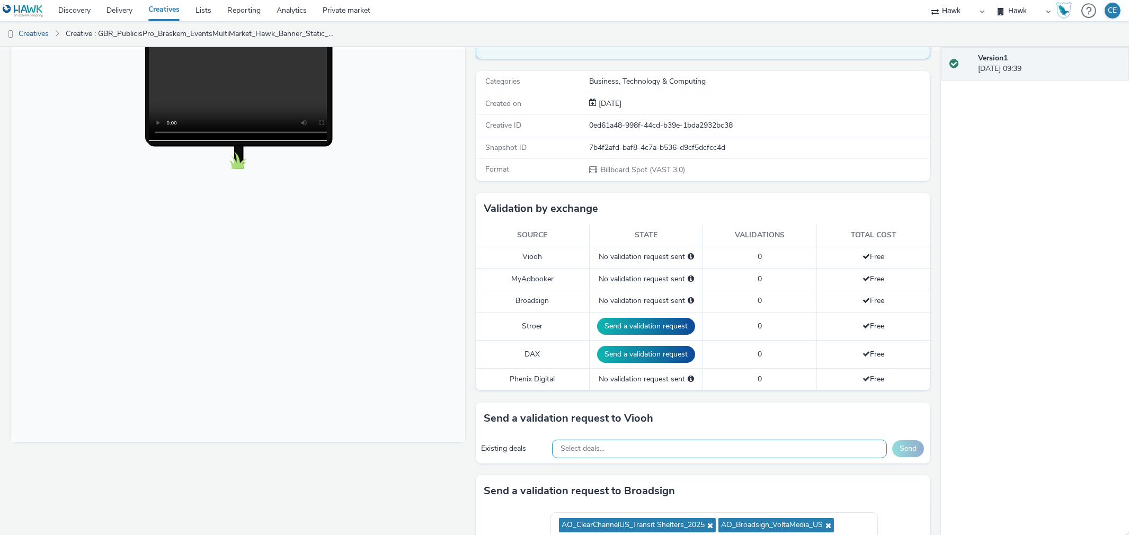
scroll to position [235, 0]
